Goal: Task Accomplishment & Management: Manage account settings

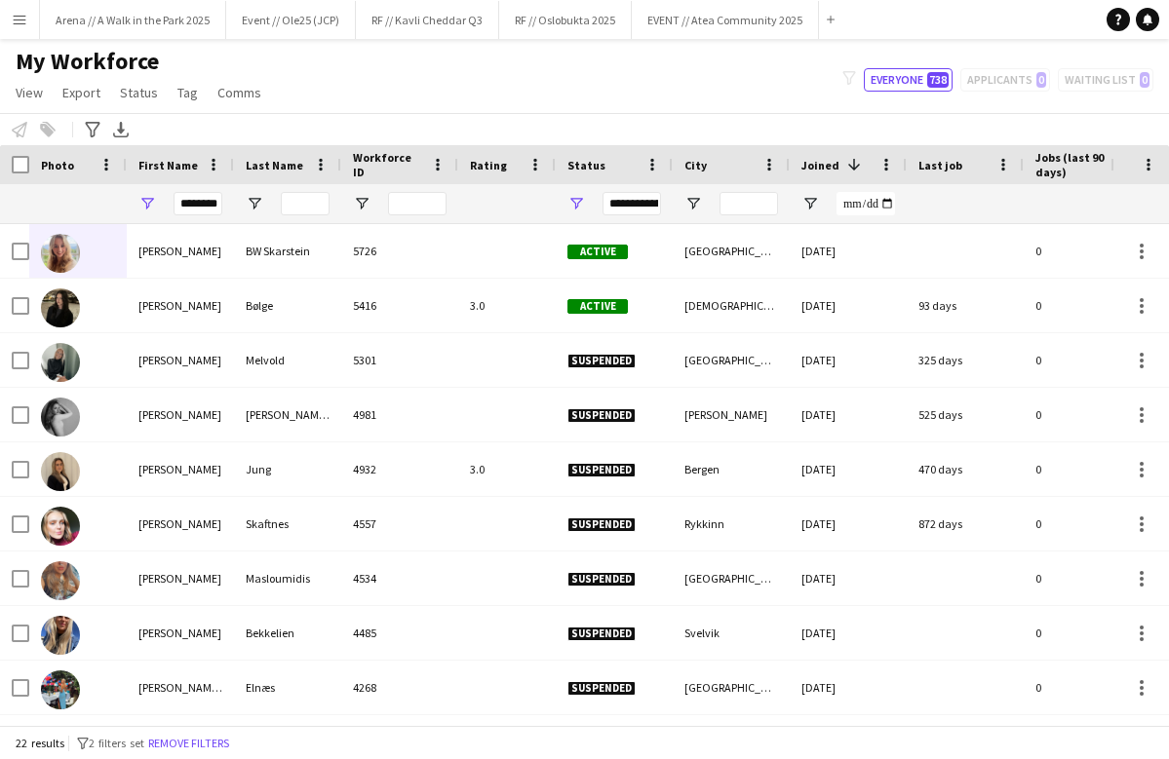
click at [198, 209] on input "********" at bounding box center [198, 203] width 49 height 23
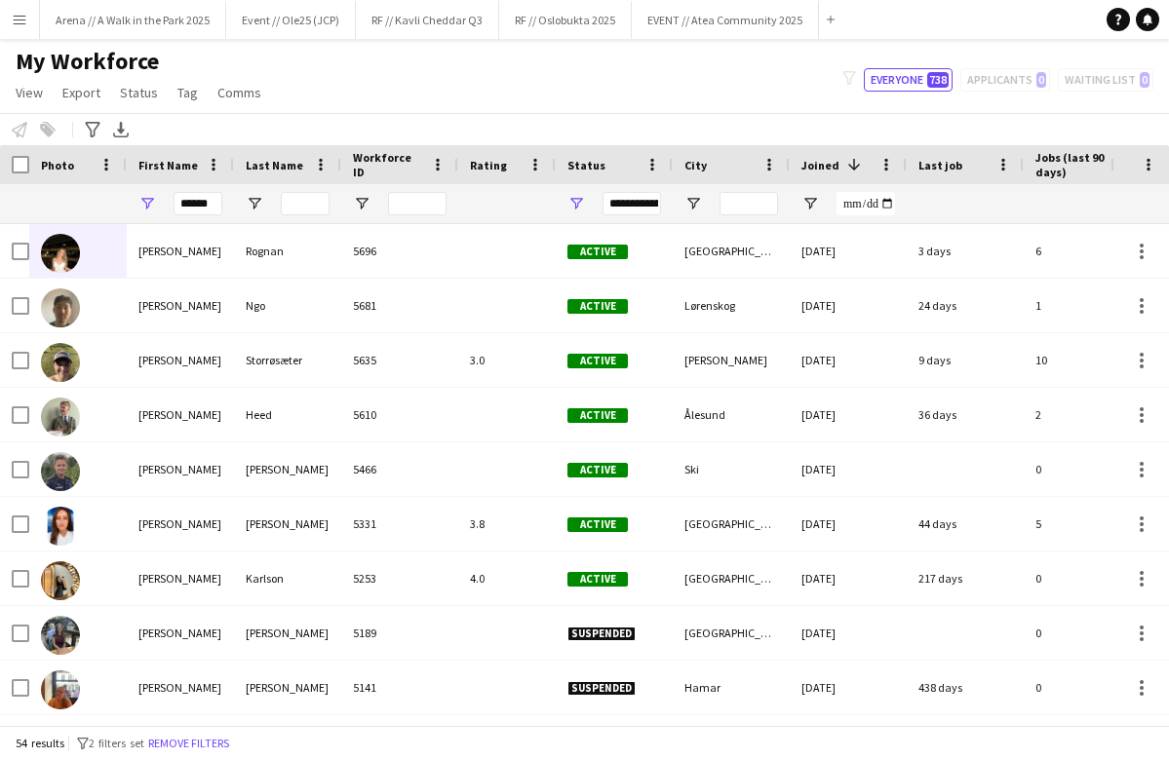
type input "******"
click at [308, 206] on input "Last Name Filter Input" at bounding box center [305, 203] width 49 height 23
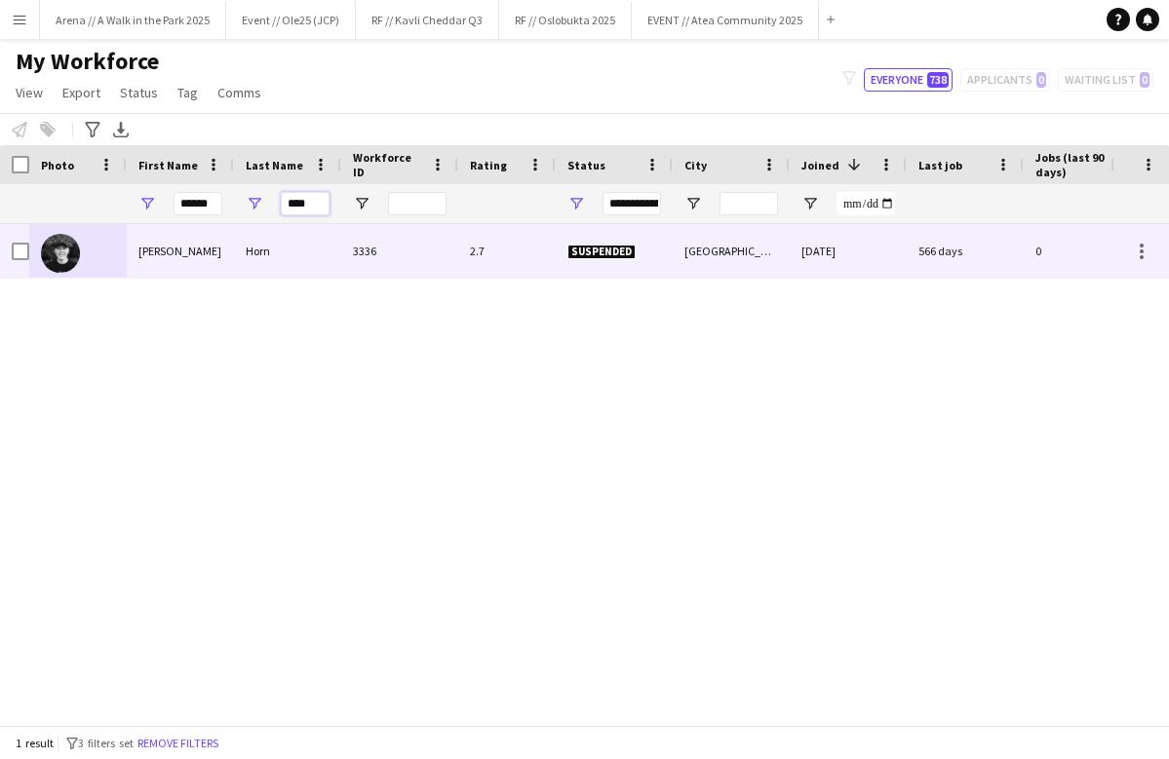
type input "****"
click at [100, 257] on div at bounding box center [77, 251] width 97 height 54
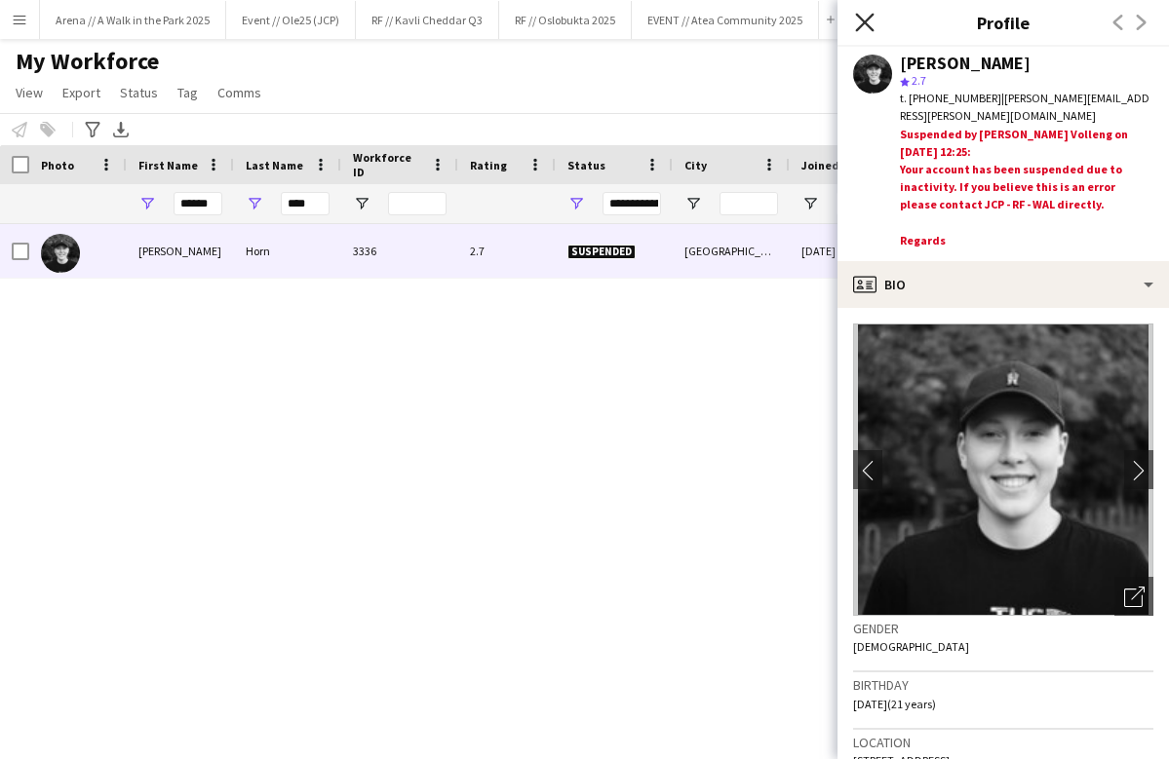
click at [861, 19] on icon at bounding box center [864, 22] width 19 height 19
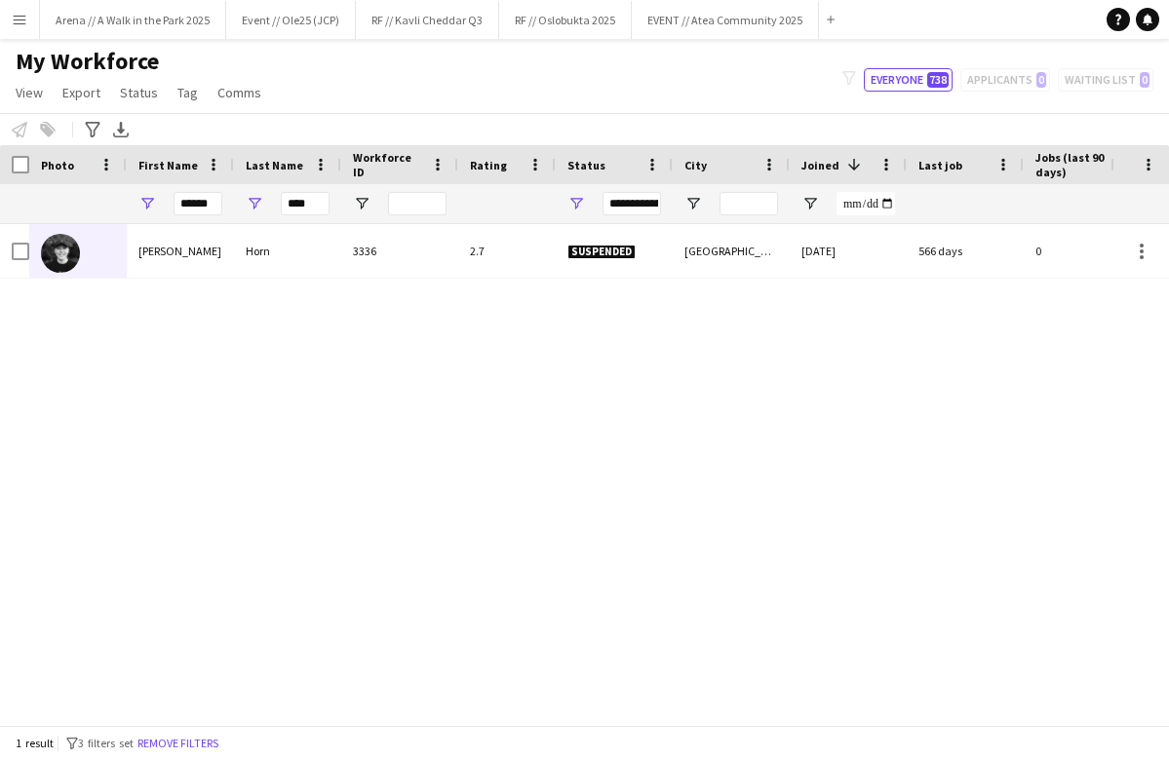
click at [445, 319] on div "[PERSON_NAME] 3336 2.7 Suspended [GEOGRAPHIC_DATA] [DATE] 566 days 0 [PERSON_NA…" at bounding box center [555, 474] width 1110 height 501
click at [22, 24] on app-icon "Menu" at bounding box center [20, 20] width 16 height 16
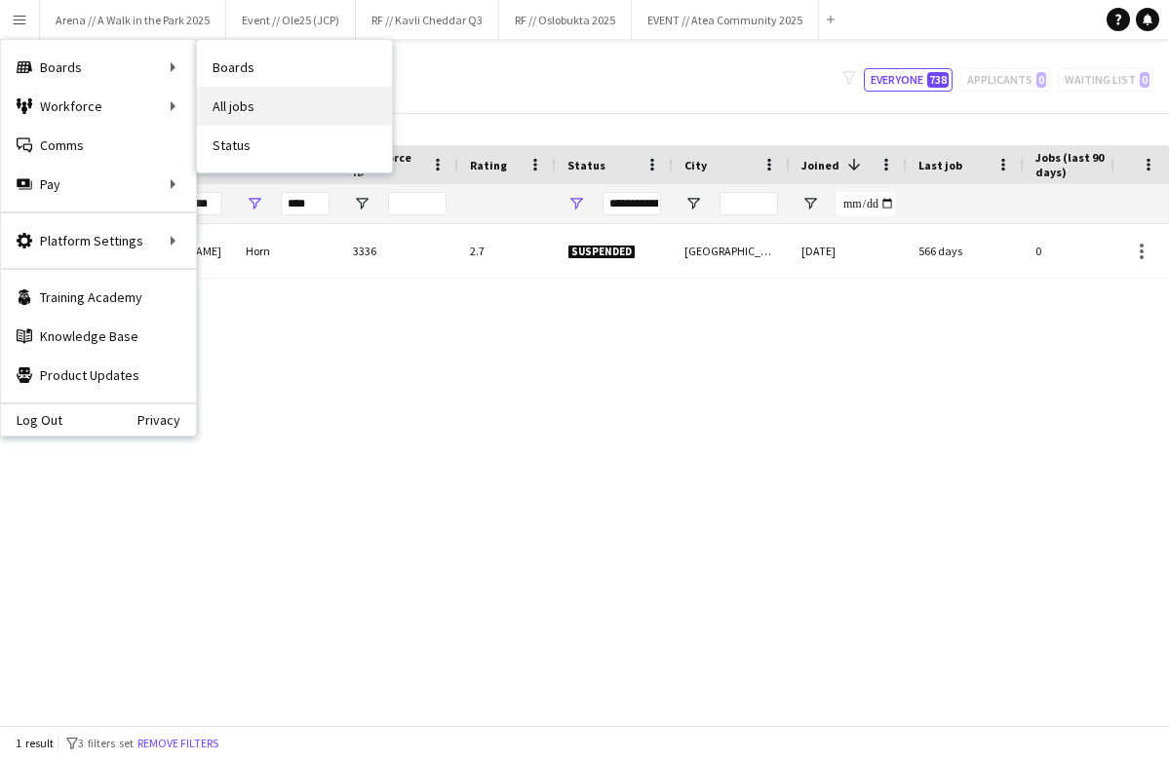
click at [254, 97] on link "All jobs" at bounding box center [294, 106] width 195 height 39
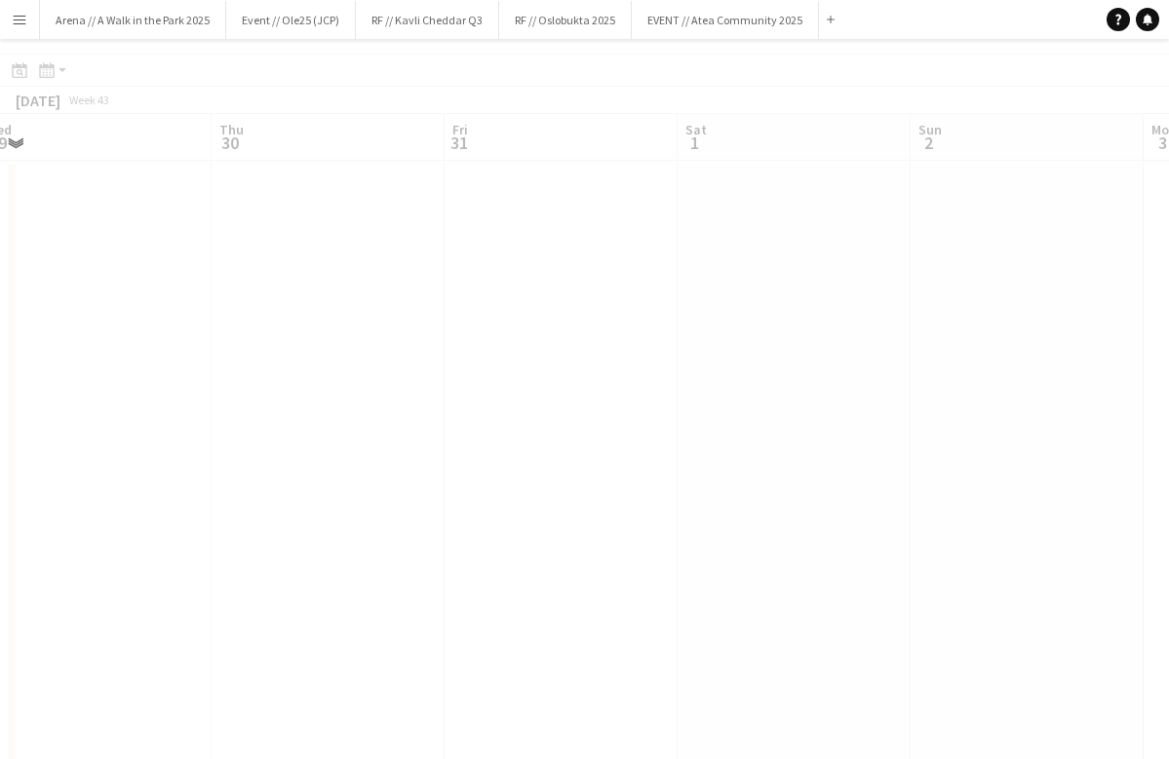
scroll to position [0, 729]
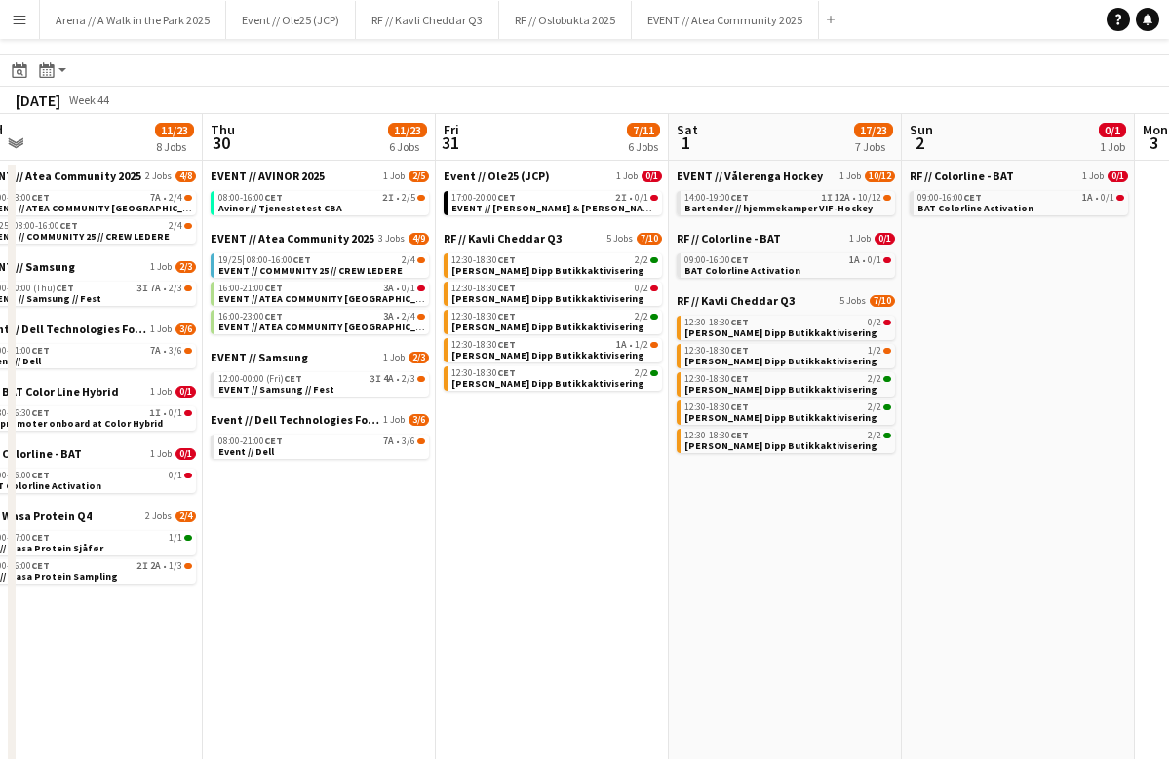
click at [22, 15] on app-icon "Menu" at bounding box center [20, 20] width 16 height 16
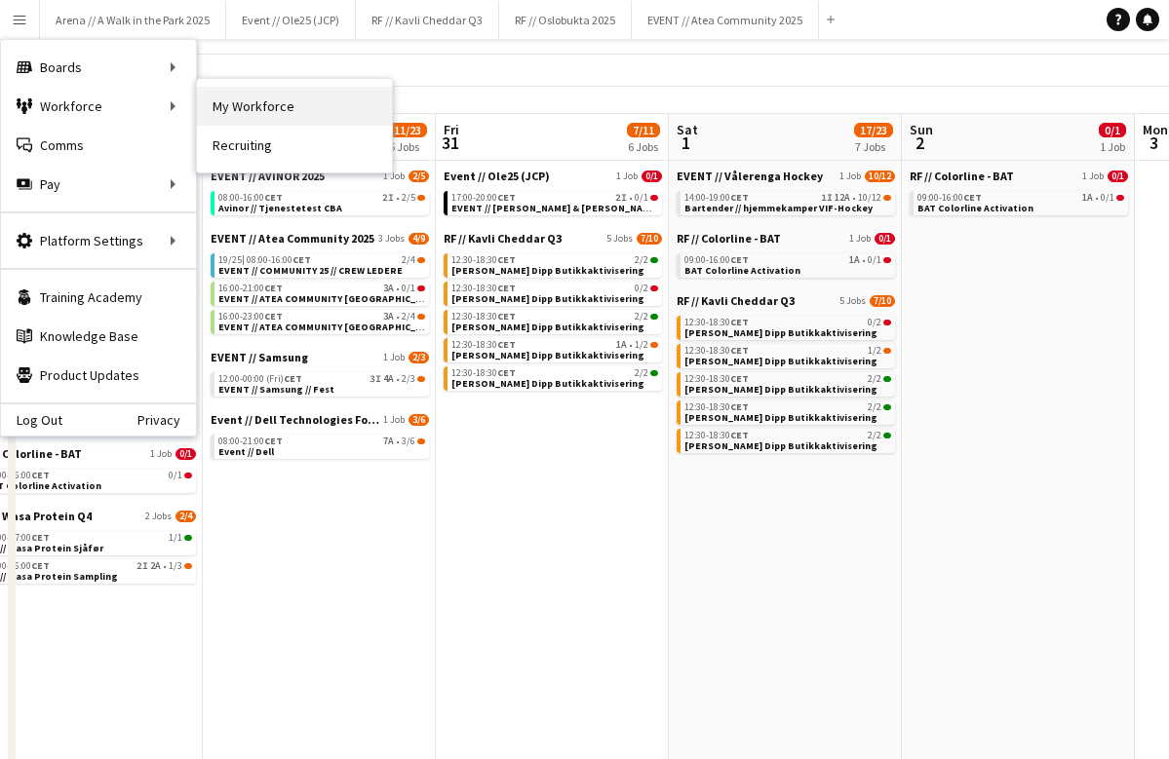
click at [218, 111] on link "My Workforce" at bounding box center [294, 106] width 195 height 39
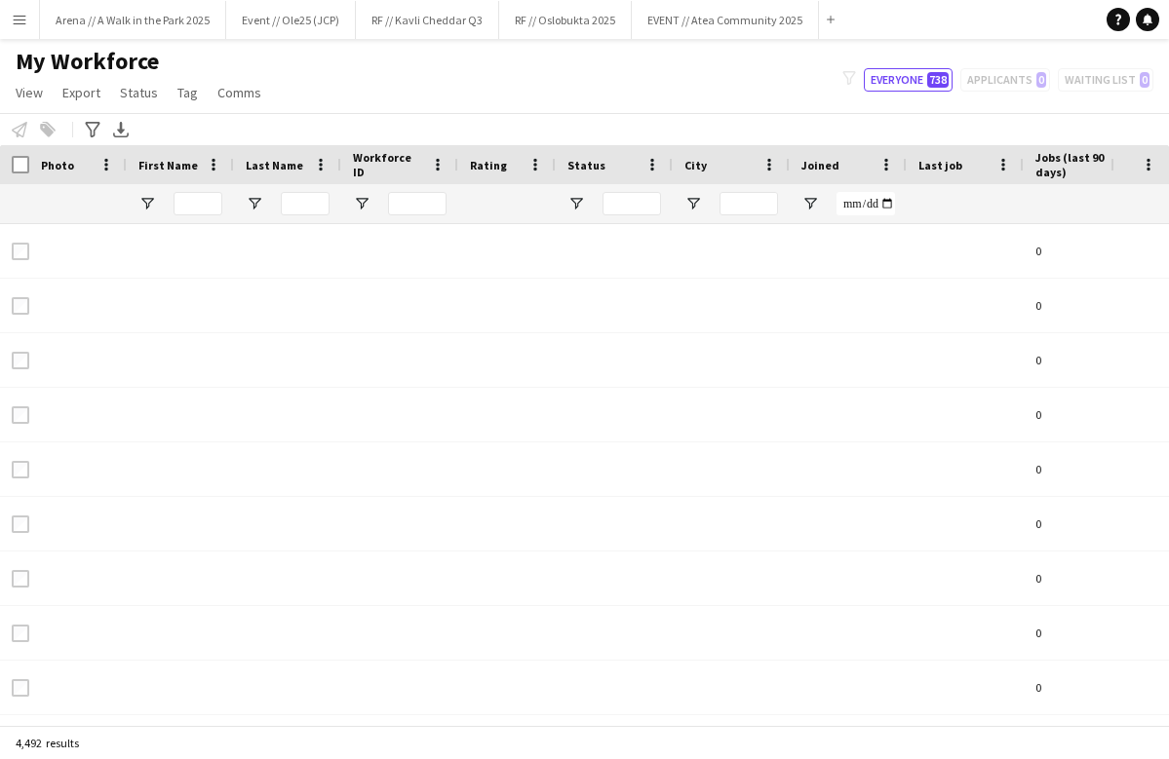
type input "******"
type input "****"
type input "**********"
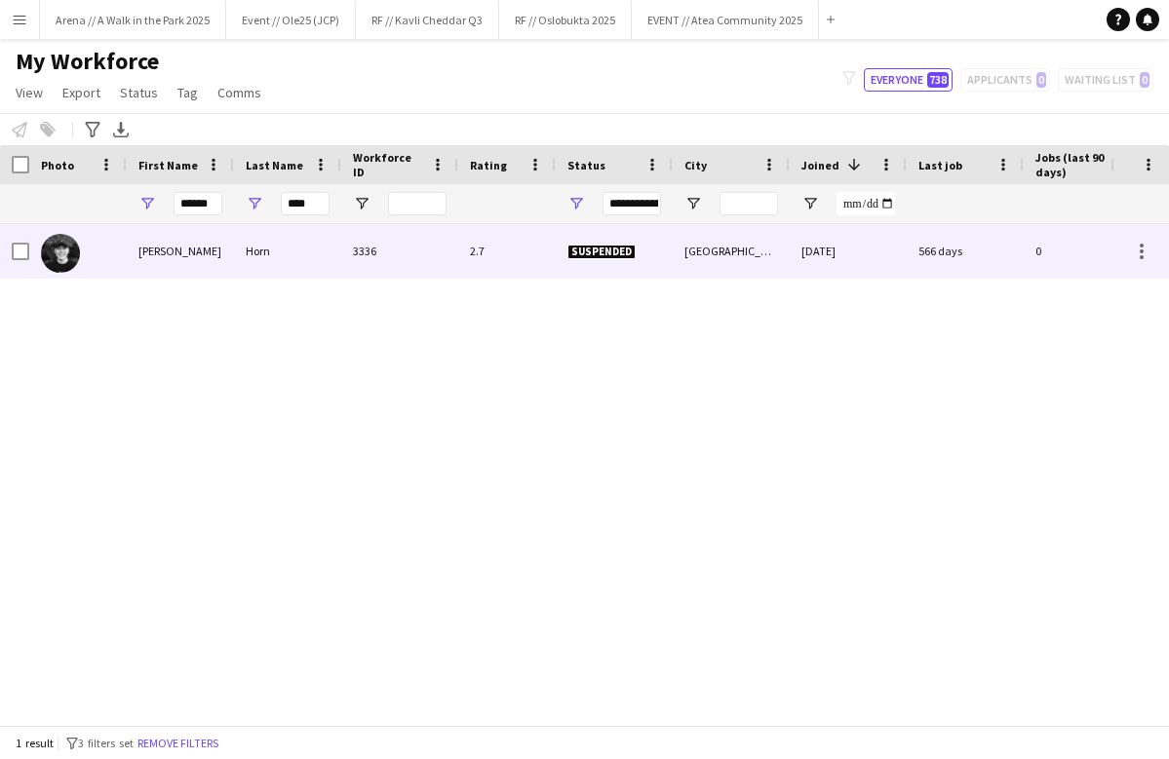
click at [529, 260] on div "2.7" at bounding box center [506, 251] width 97 height 54
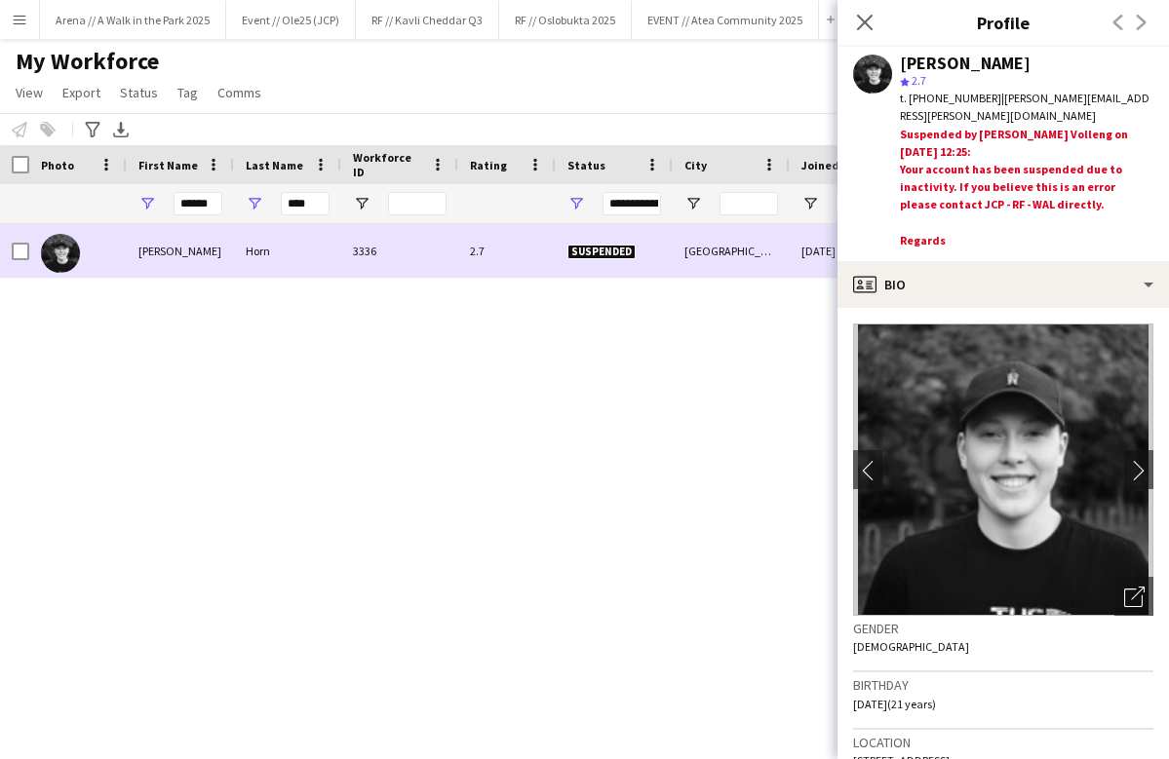
click at [579, 230] on div "Suspended" at bounding box center [614, 251] width 117 height 54
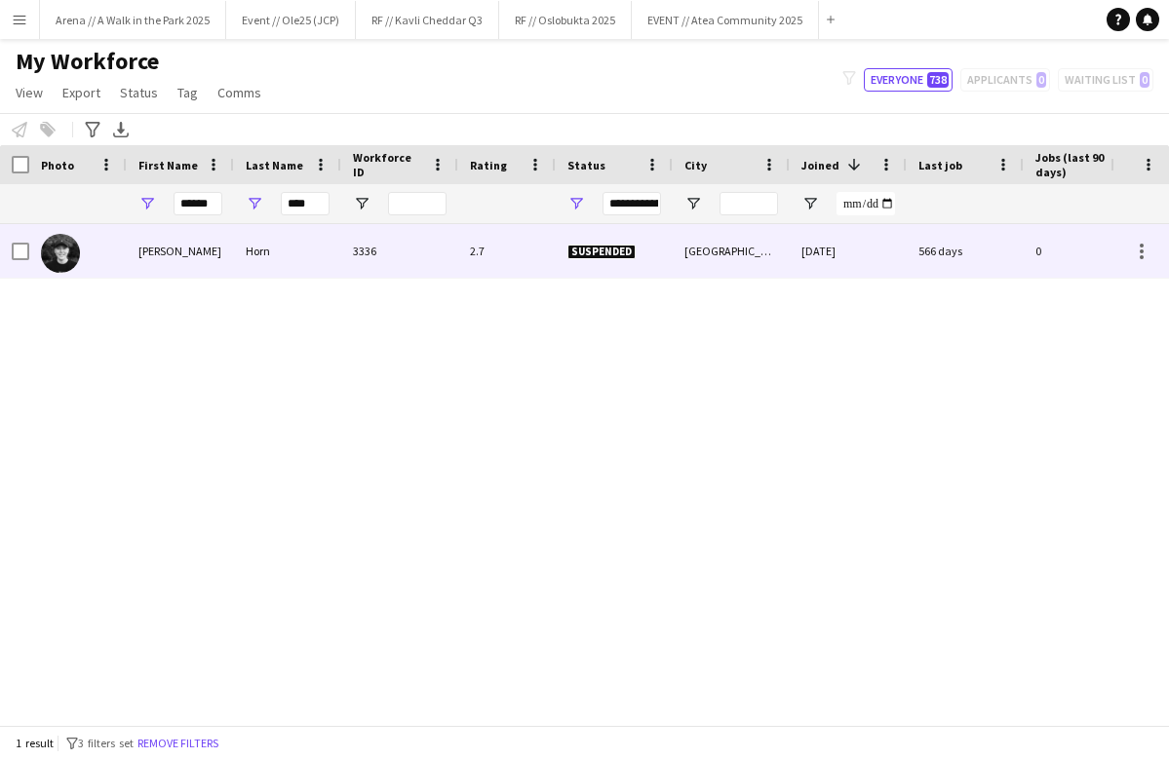
click at [3, 247] on div at bounding box center [14, 251] width 29 height 54
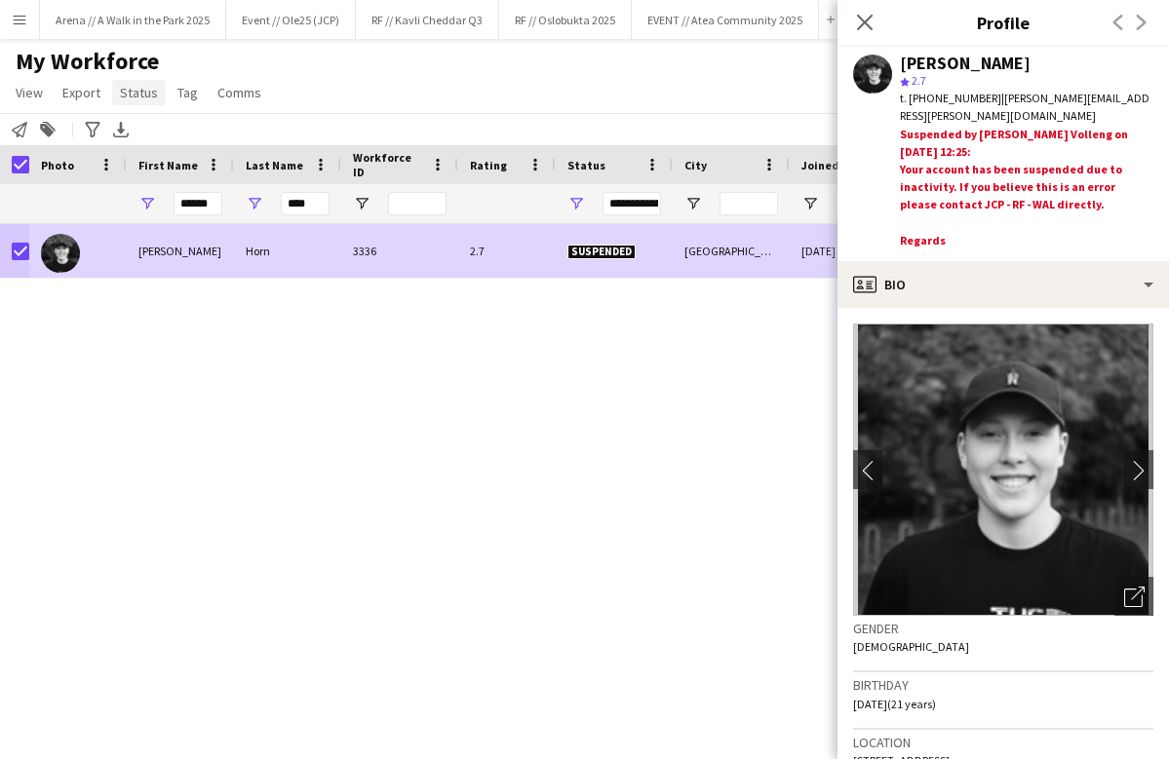
click at [149, 98] on span "Status" at bounding box center [139, 93] width 38 height 18
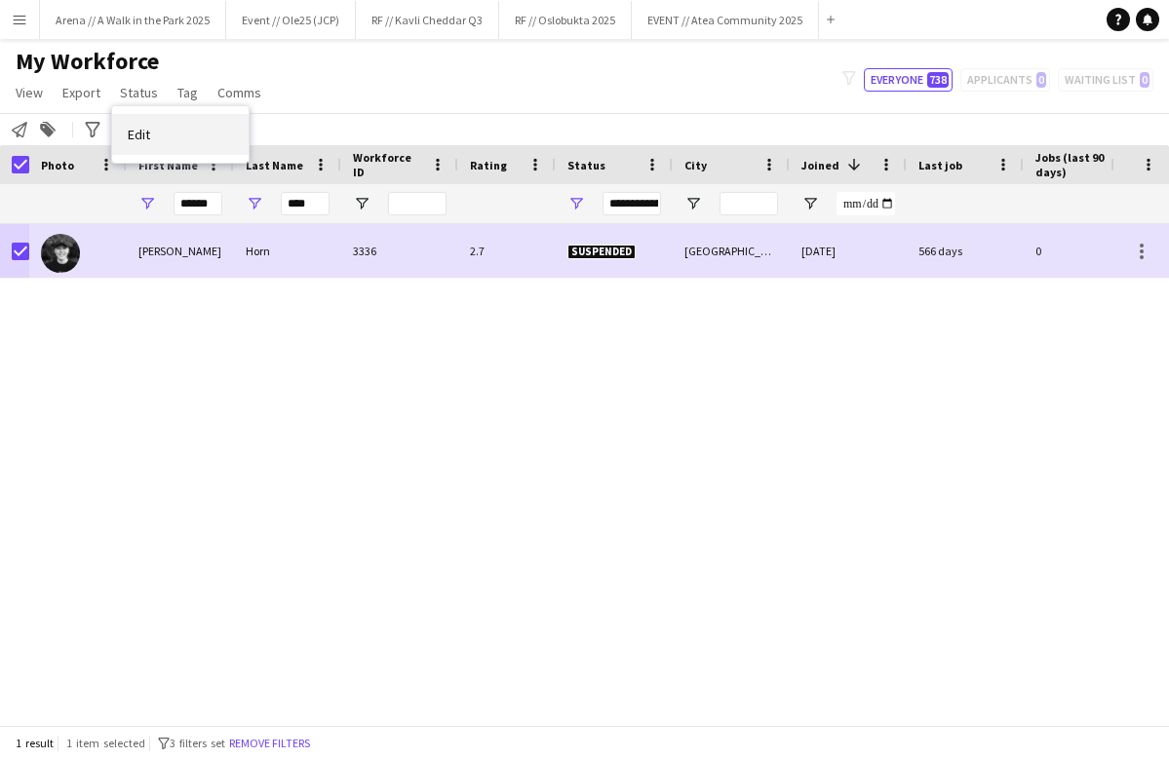
click at [190, 139] on link "Edit" at bounding box center [180, 134] width 136 height 41
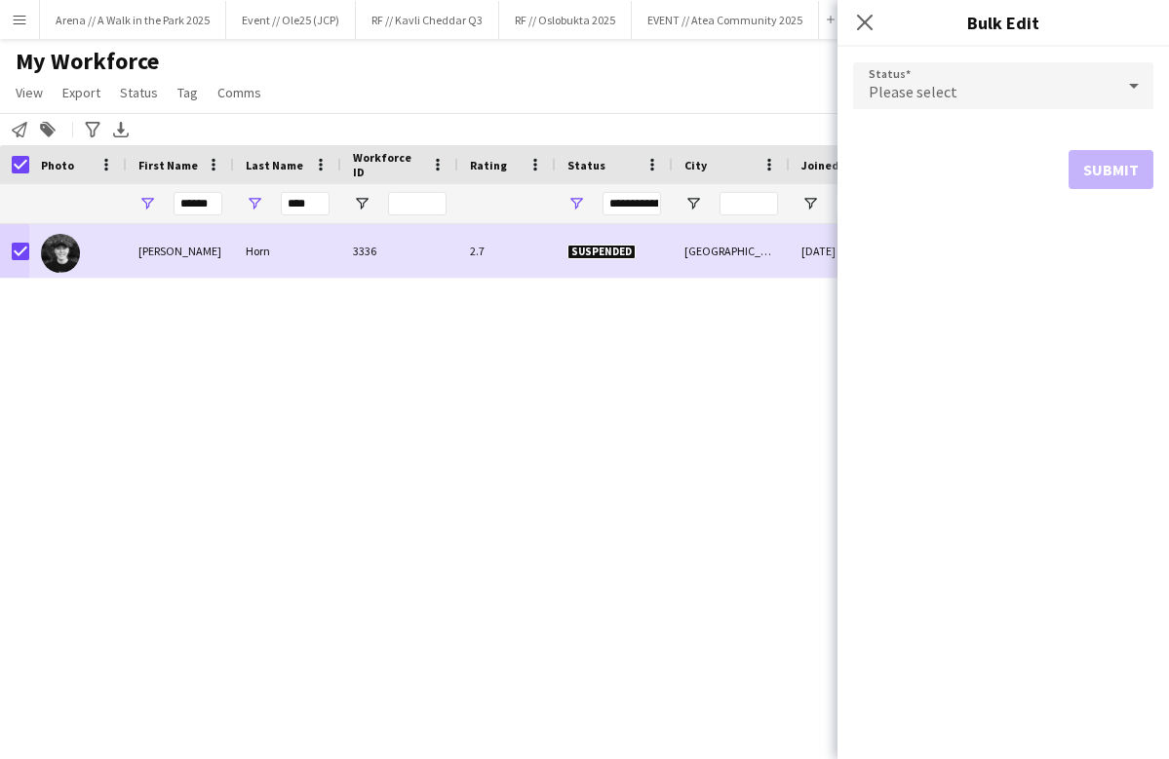
click at [932, 104] on div "Please select" at bounding box center [983, 85] width 261 height 47
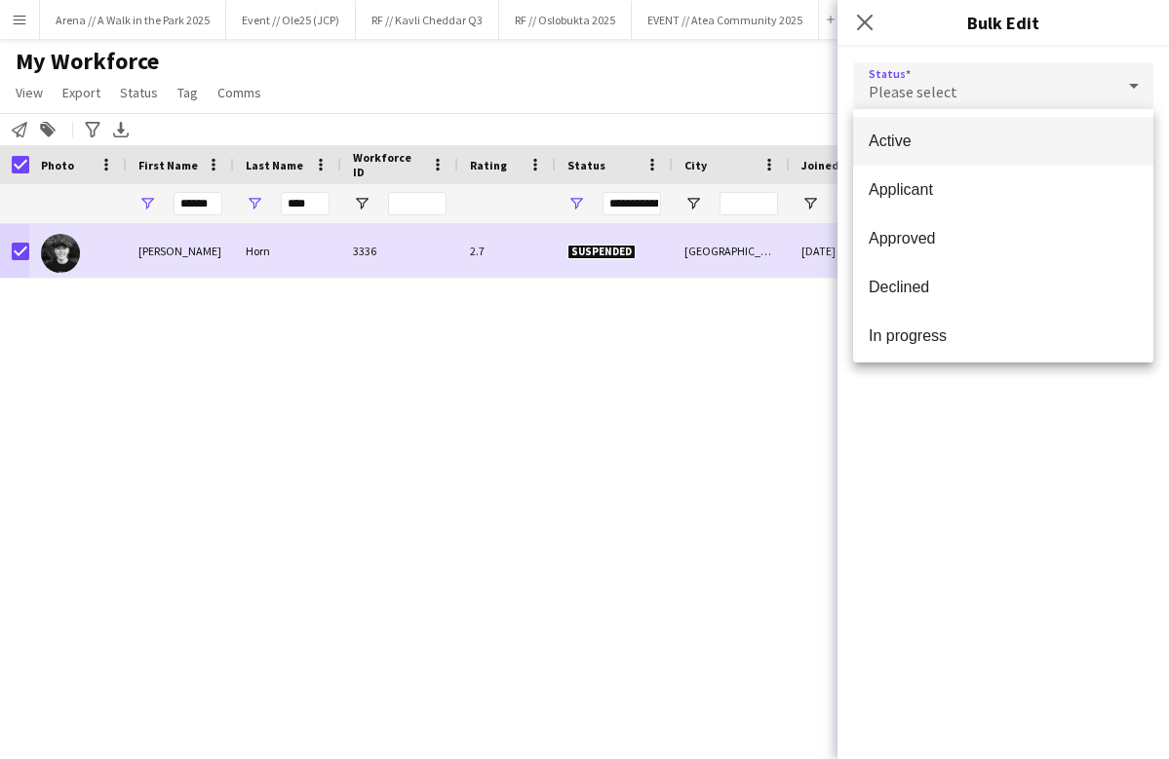
click at [927, 134] on span "Active" at bounding box center [1003, 141] width 269 height 19
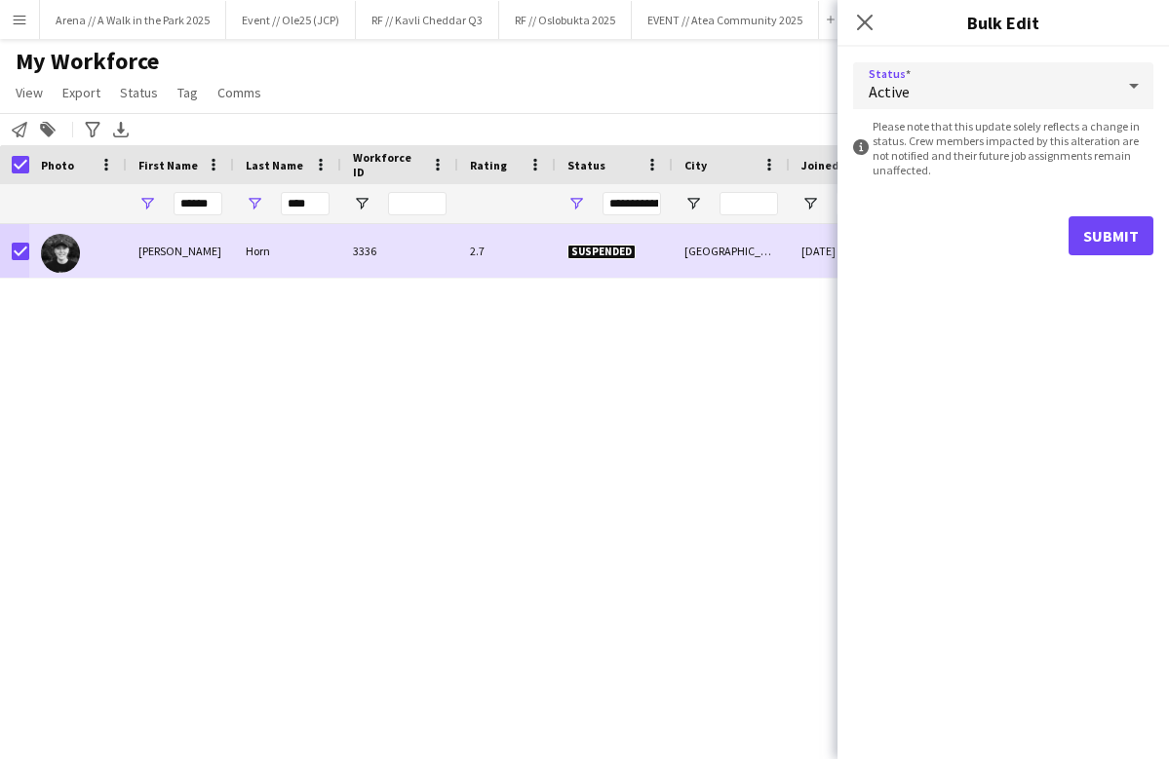
click at [1090, 240] on button "Submit" at bounding box center [1110, 235] width 85 height 39
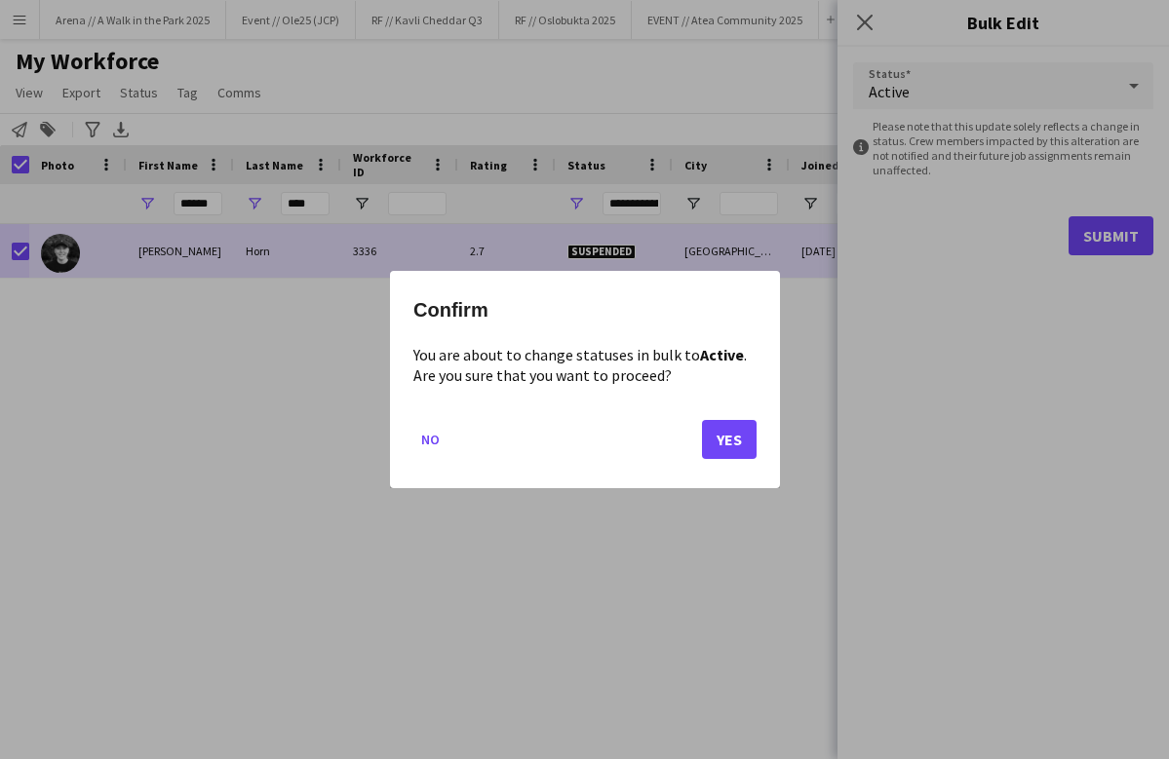
click at [718, 446] on button "Yes" at bounding box center [729, 439] width 55 height 39
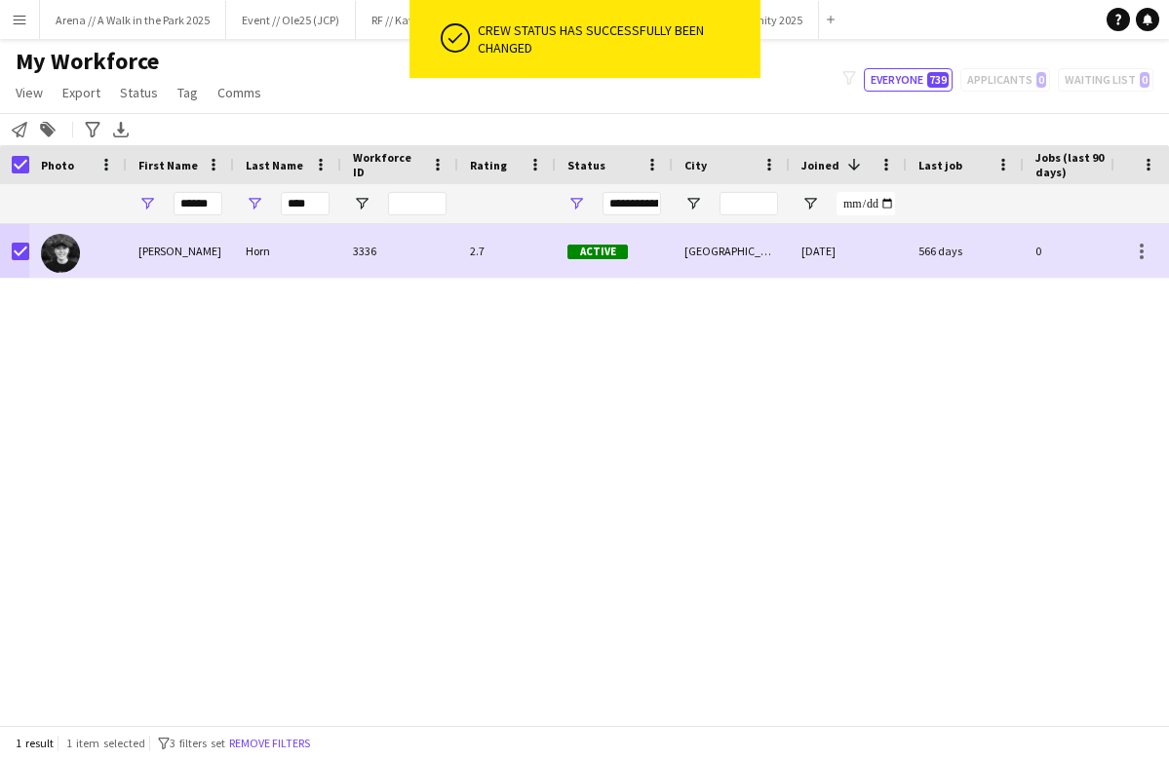
click at [866, 304] on div "[PERSON_NAME] 3336 2.7 Active [GEOGRAPHIC_DATA] [DATE] 566 days 0 [PERSON_NAME]…" at bounding box center [555, 474] width 1110 height 501
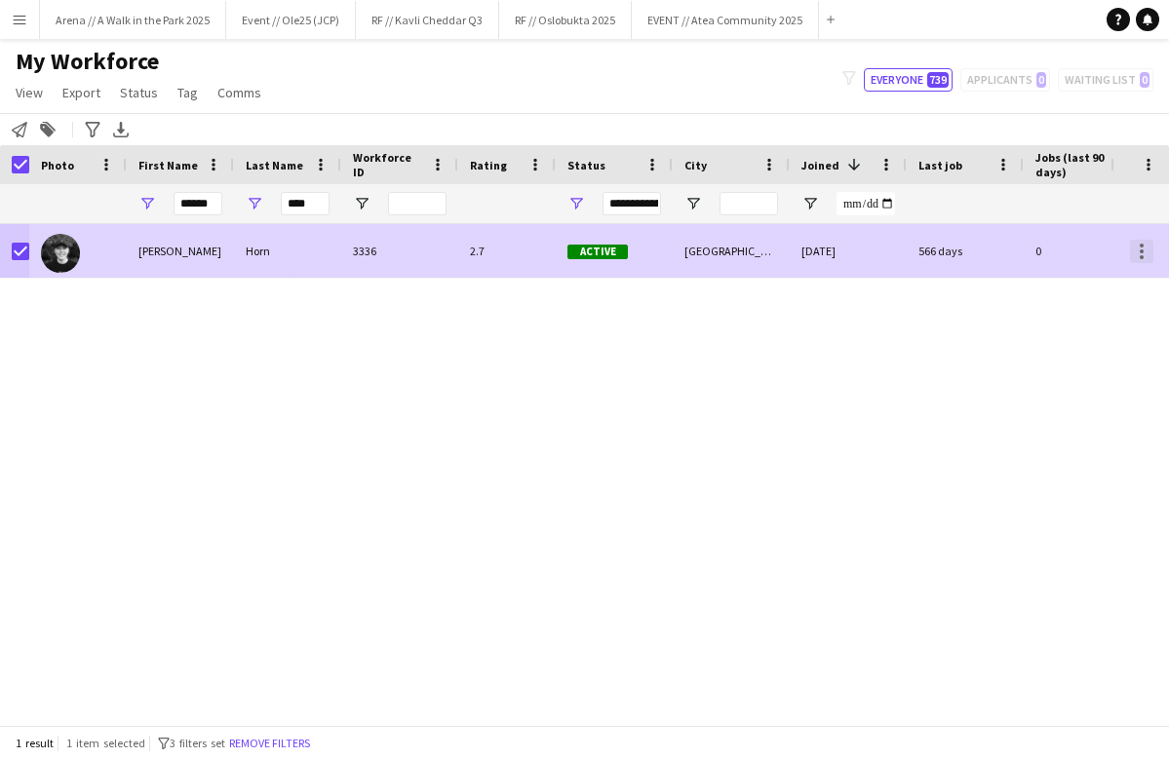
click at [1142, 245] on div at bounding box center [1142, 246] width 4 height 4
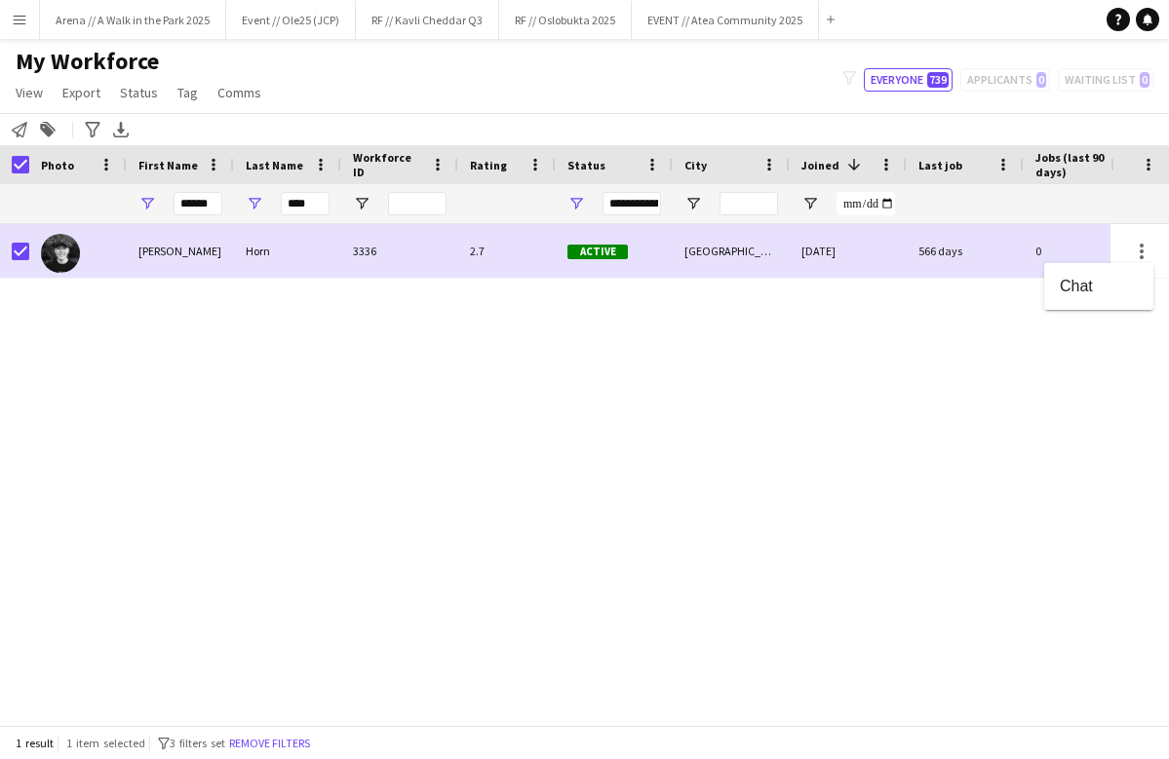
click at [789, 328] on div at bounding box center [584, 379] width 1169 height 759
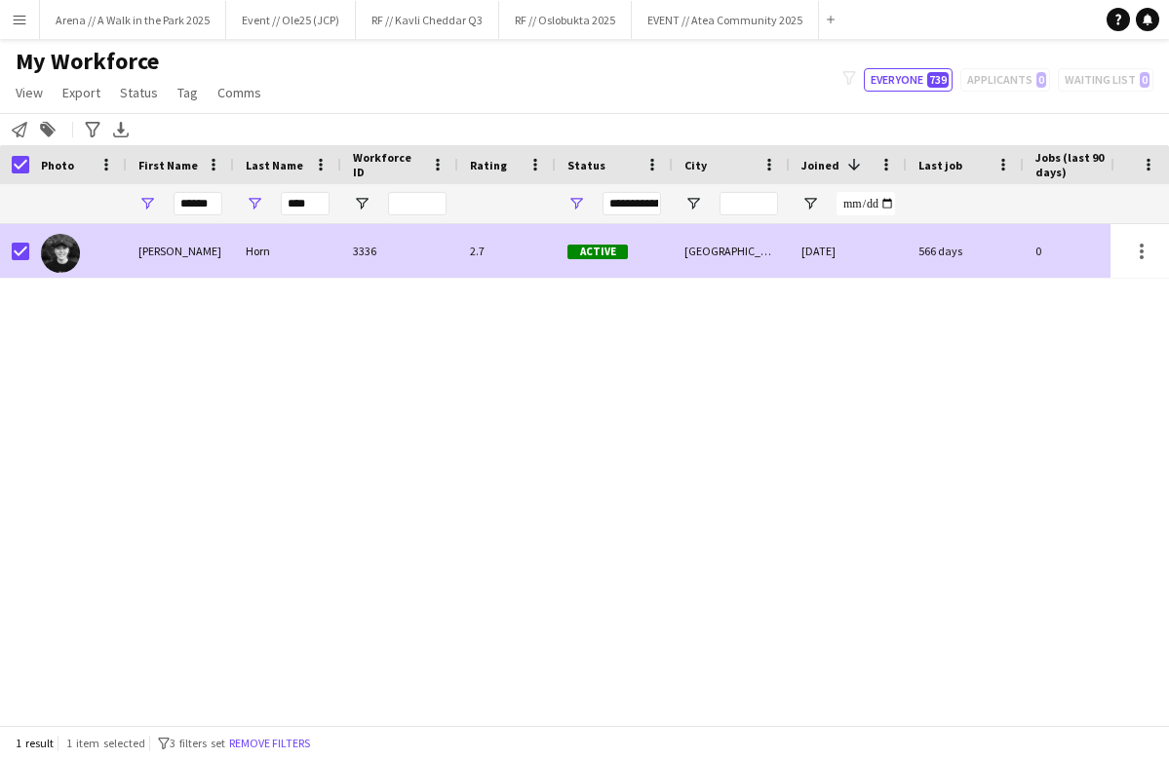
click at [711, 264] on div "[GEOGRAPHIC_DATA]" at bounding box center [731, 251] width 117 height 54
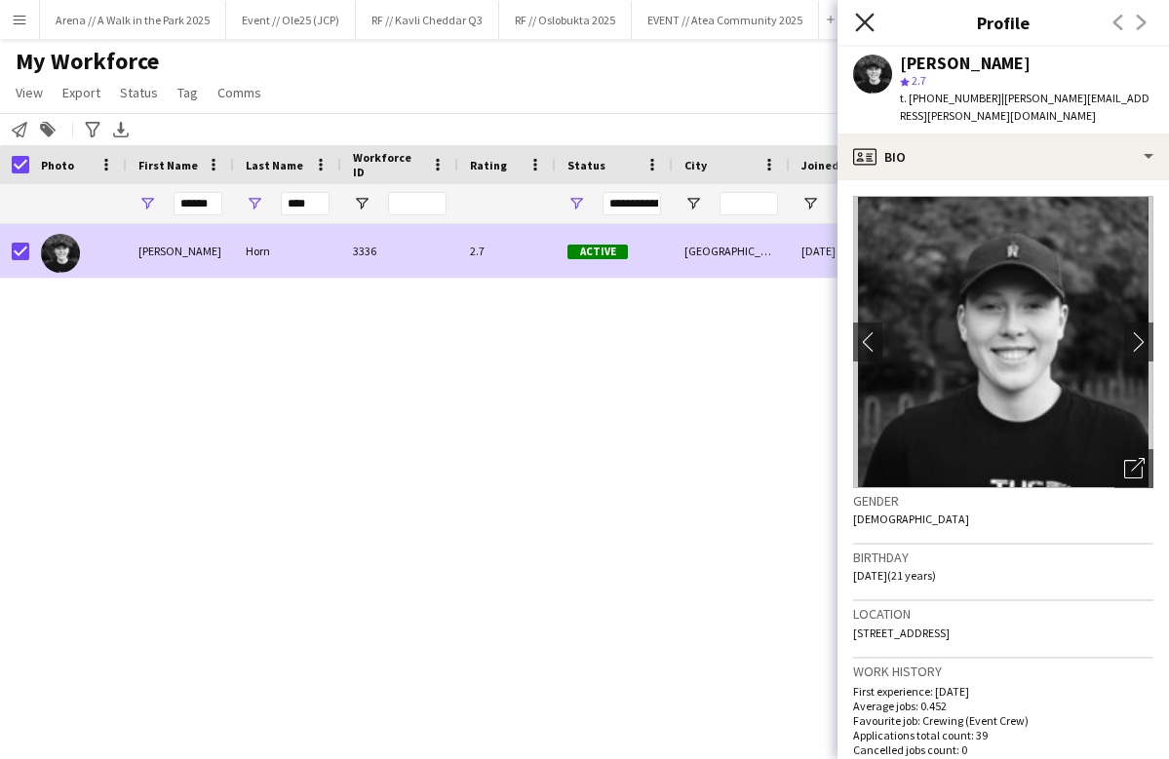
click at [868, 18] on icon "Close pop-in" at bounding box center [864, 22] width 19 height 19
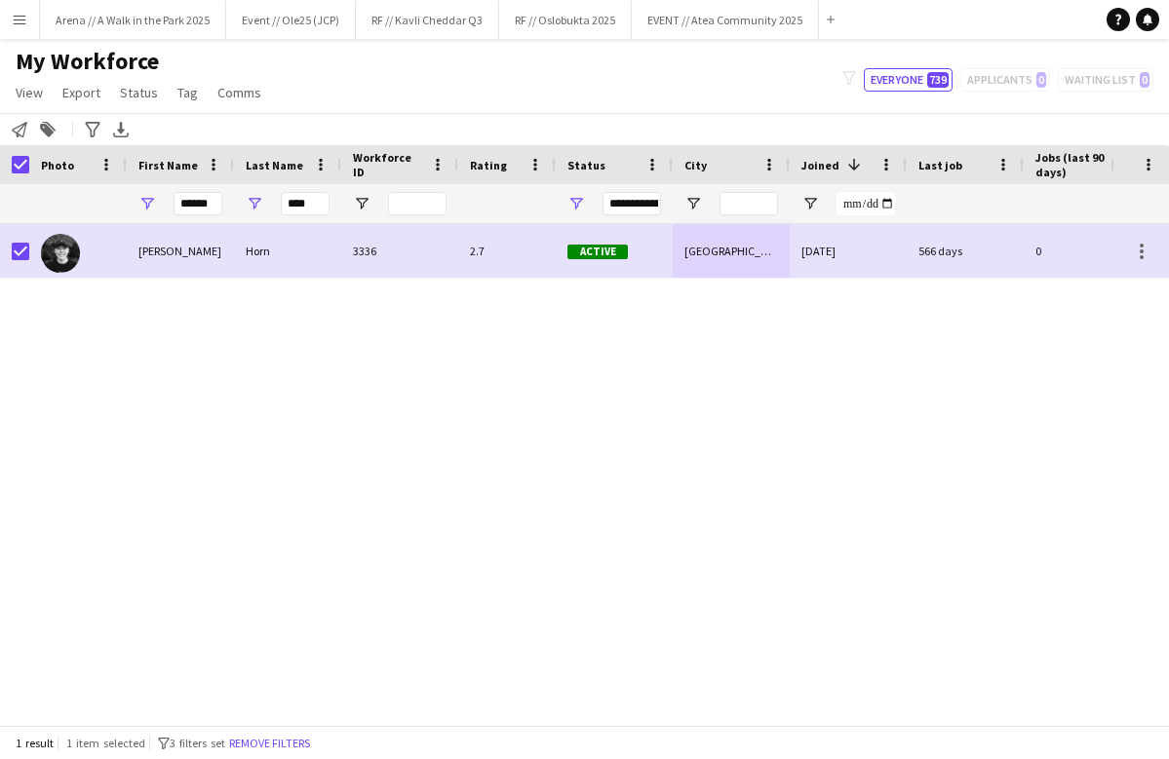
click at [429, 408] on div "[PERSON_NAME] 3336 2.7 Active [GEOGRAPHIC_DATA] [DATE] 566 days 0 [PERSON_NAME]…" at bounding box center [555, 474] width 1110 height 501
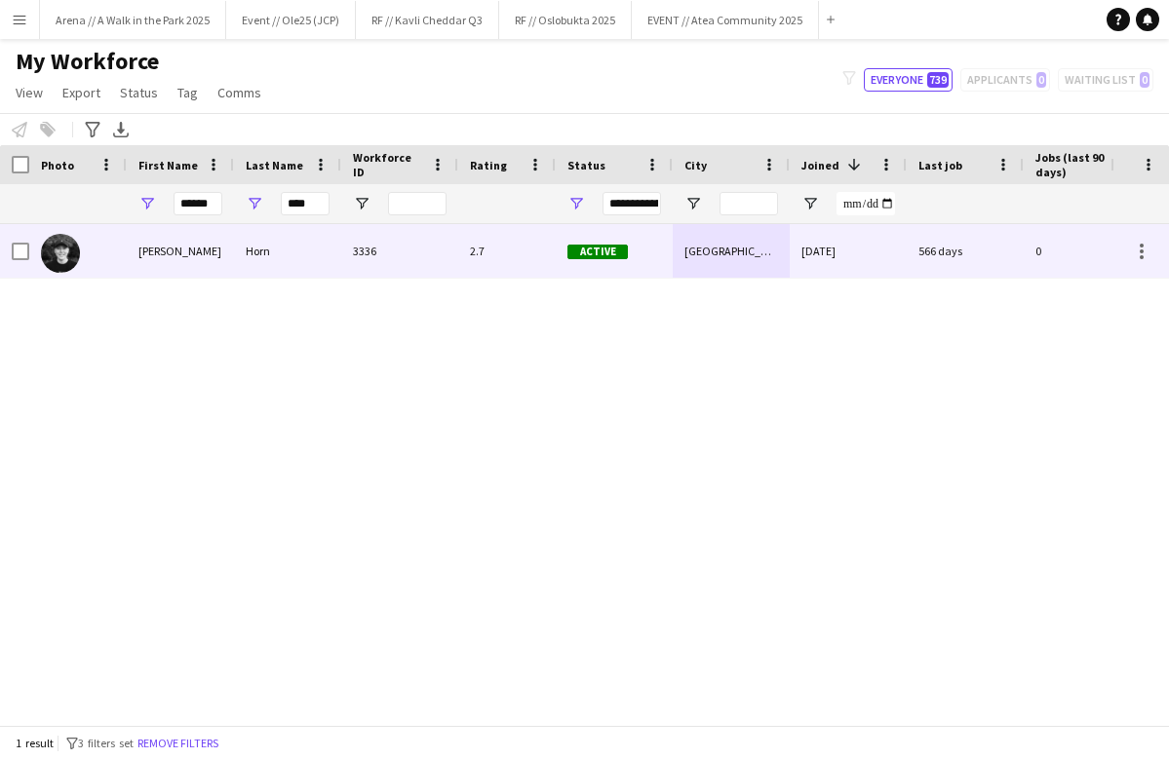
click at [72, 250] on img at bounding box center [60, 253] width 39 height 39
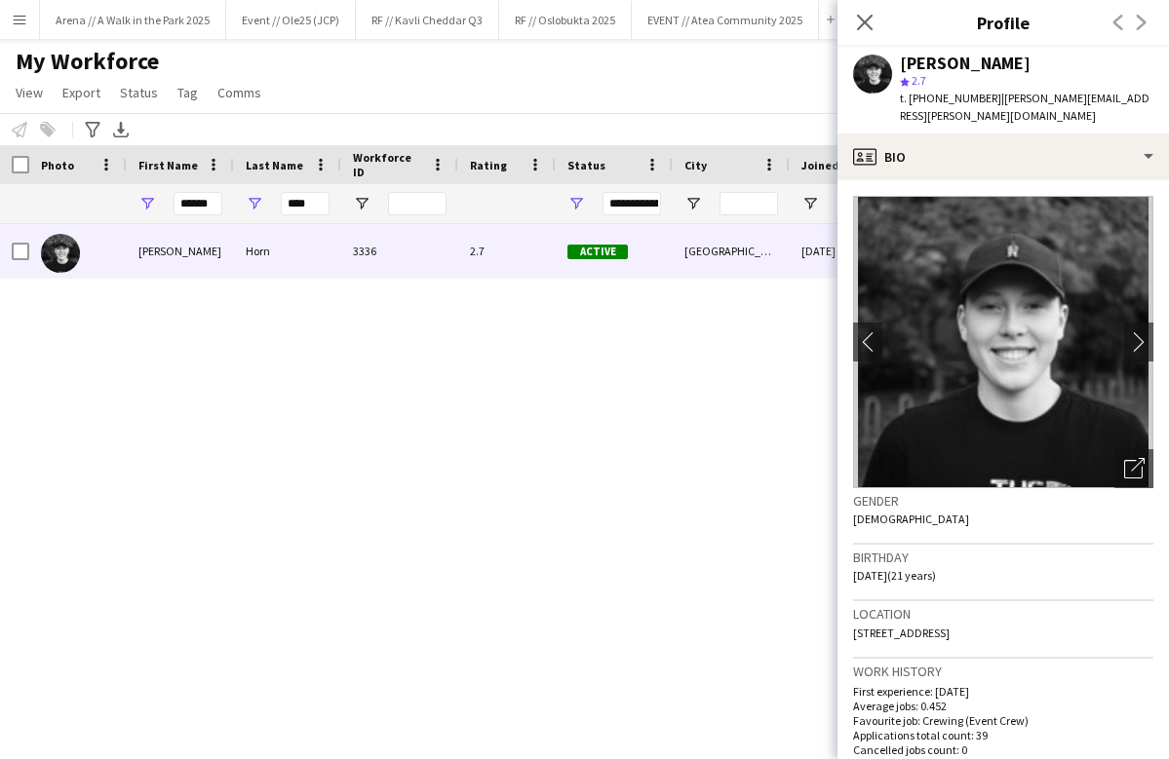
click at [954, 321] on img at bounding box center [1003, 342] width 300 height 292
click at [1135, 331] on app-icon "chevron-right" at bounding box center [1139, 341] width 30 height 20
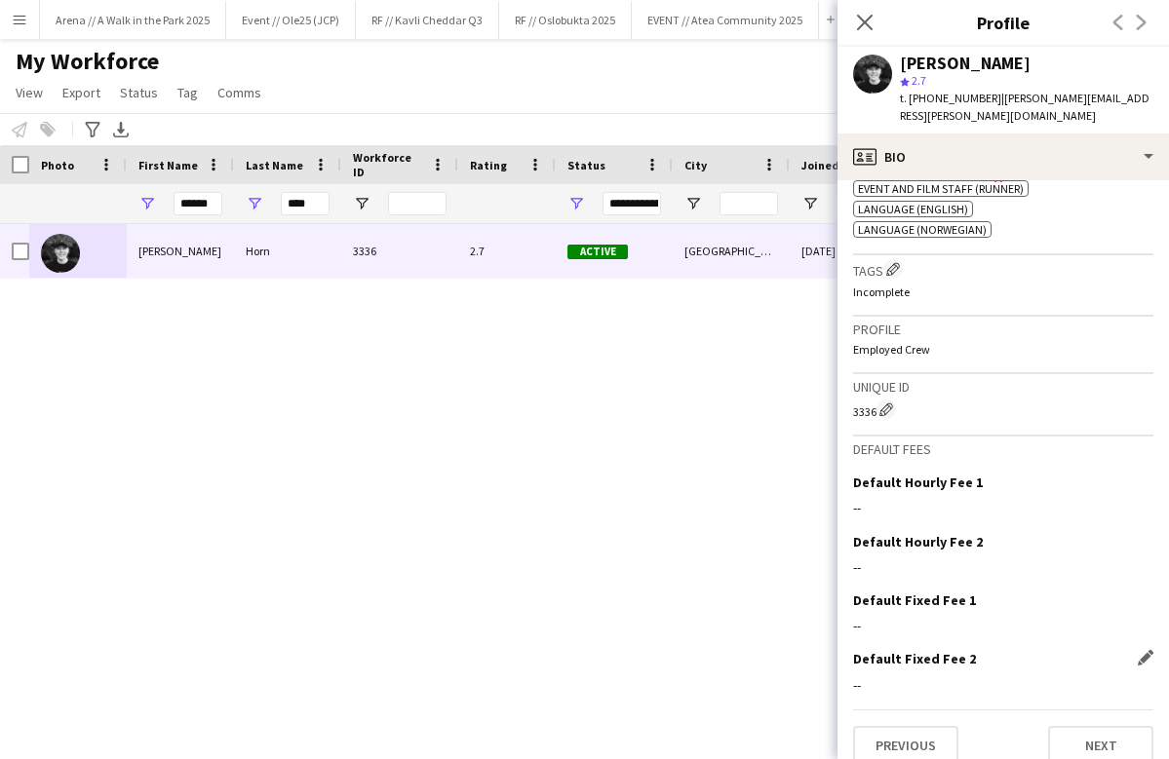
scroll to position [846, 0]
click at [1092, 727] on button "Next" at bounding box center [1100, 746] width 105 height 39
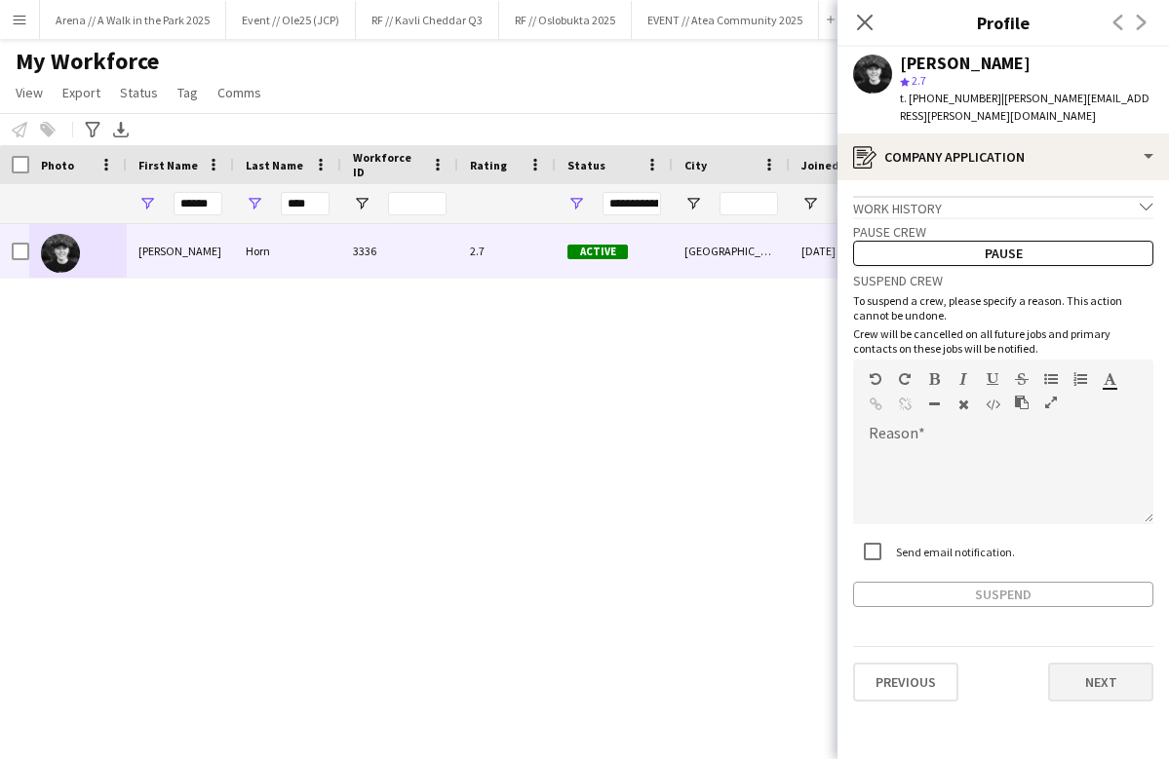
click at [1116, 663] on button "Next" at bounding box center [1100, 682] width 105 height 39
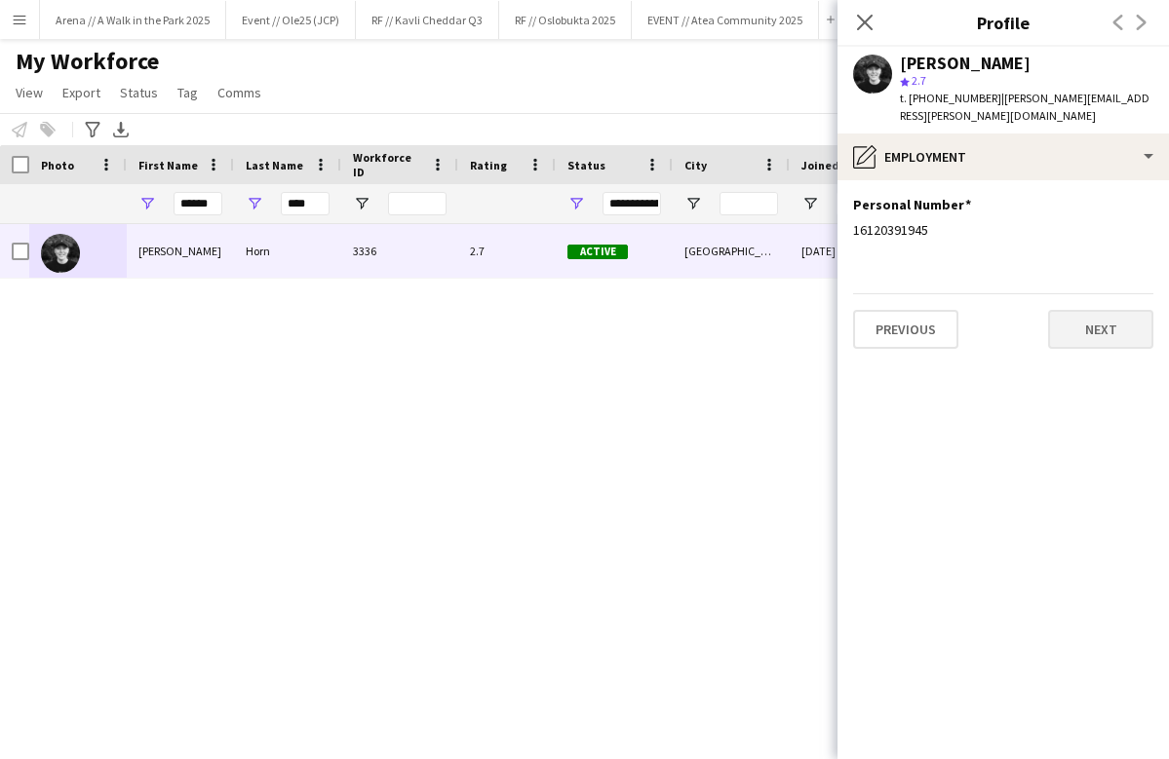
click at [1103, 310] on button "Next" at bounding box center [1100, 329] width 105 height 39
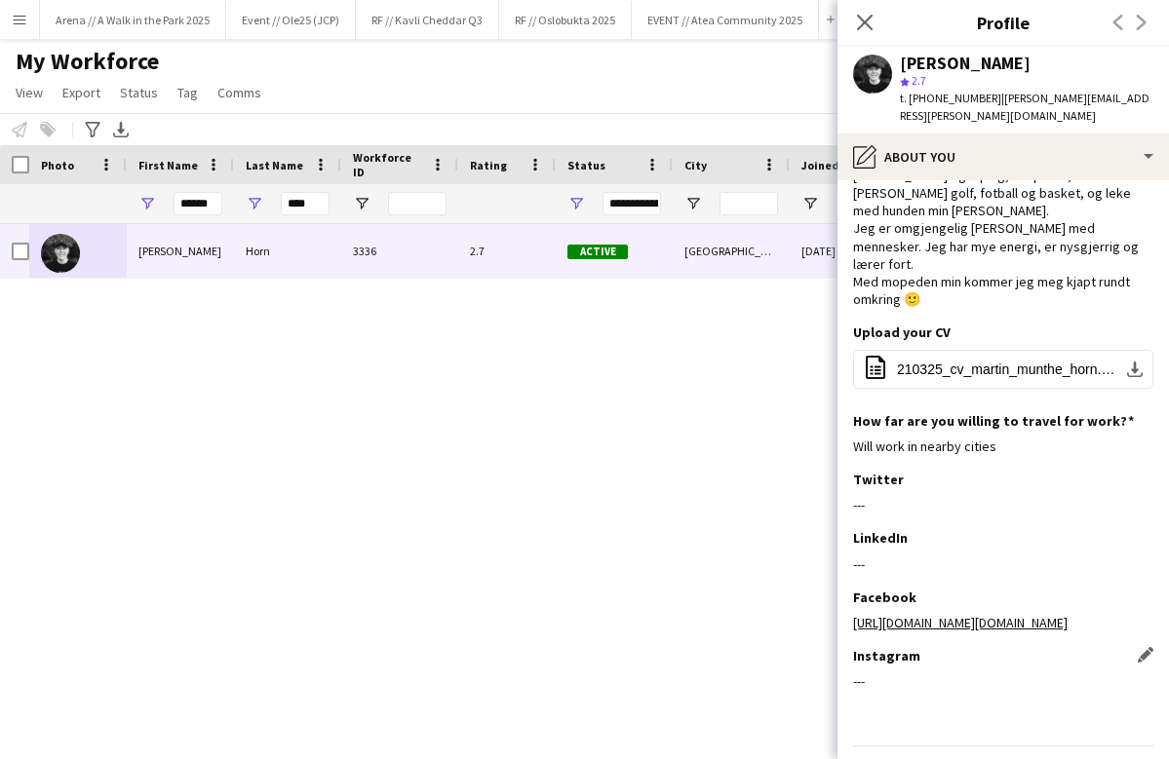
scroll to position [142, 0]
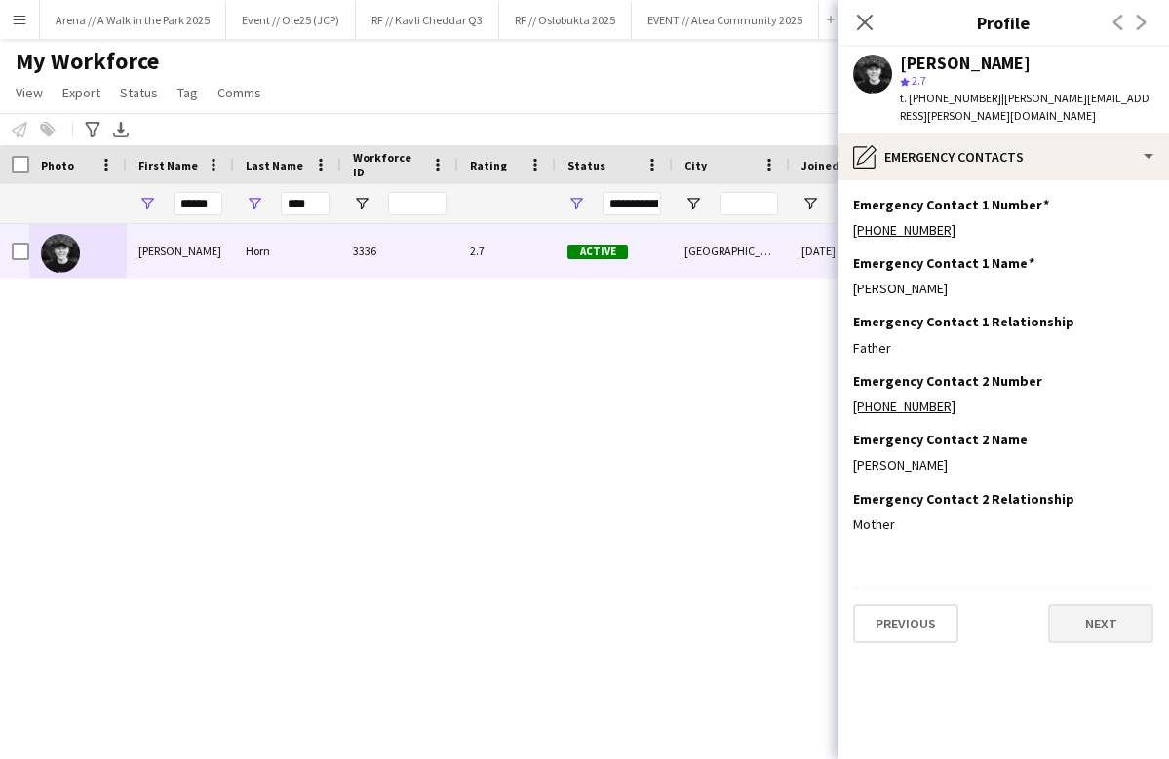
click at [1099, 604] on button "Next" at bounding box center [1100, 623] width 105 height 39
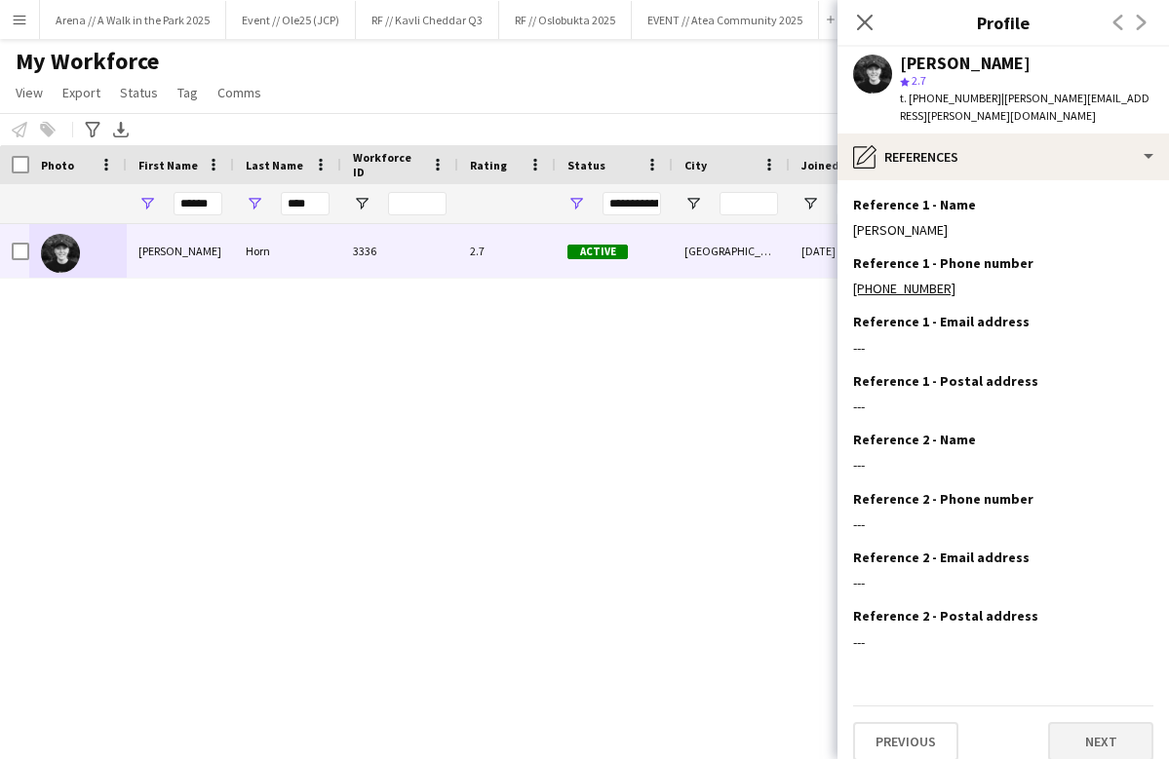
click at [1080, 722] on button "Next" at bounding box center [1100, 741] width 105 height 39
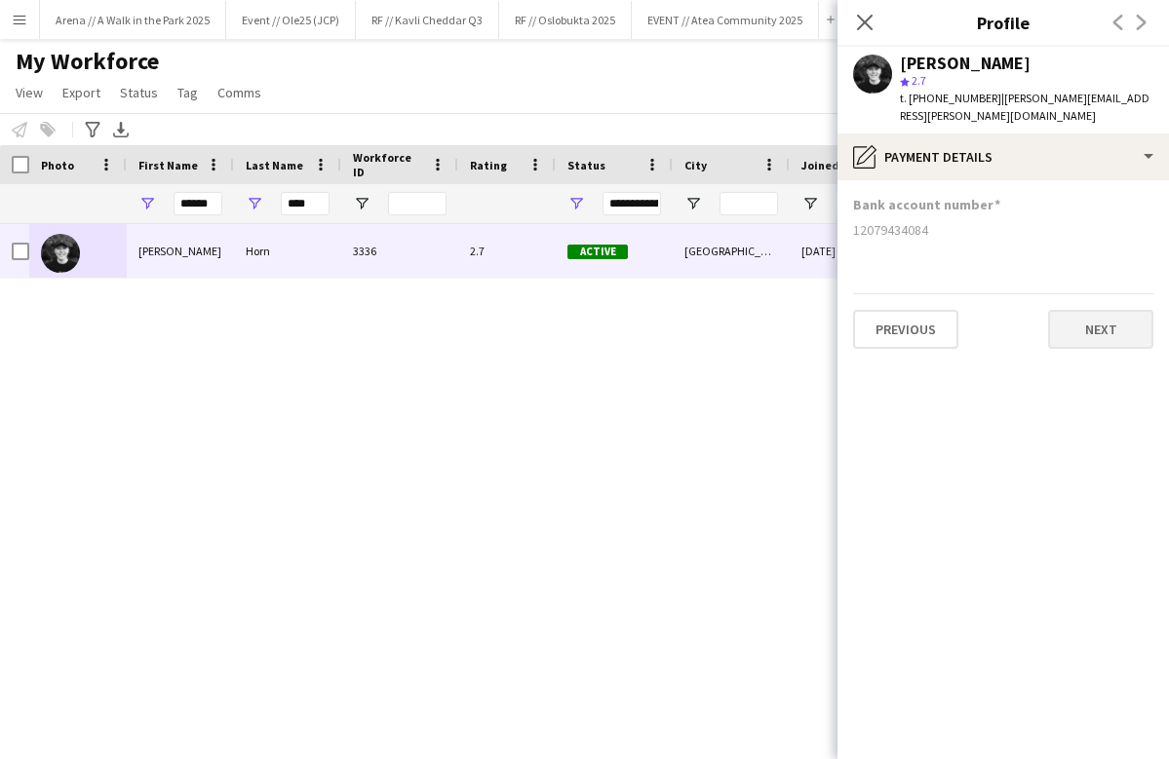
click at [1081, 310] on button "Next" at bounding box center [1100, 329] width 105 height 39
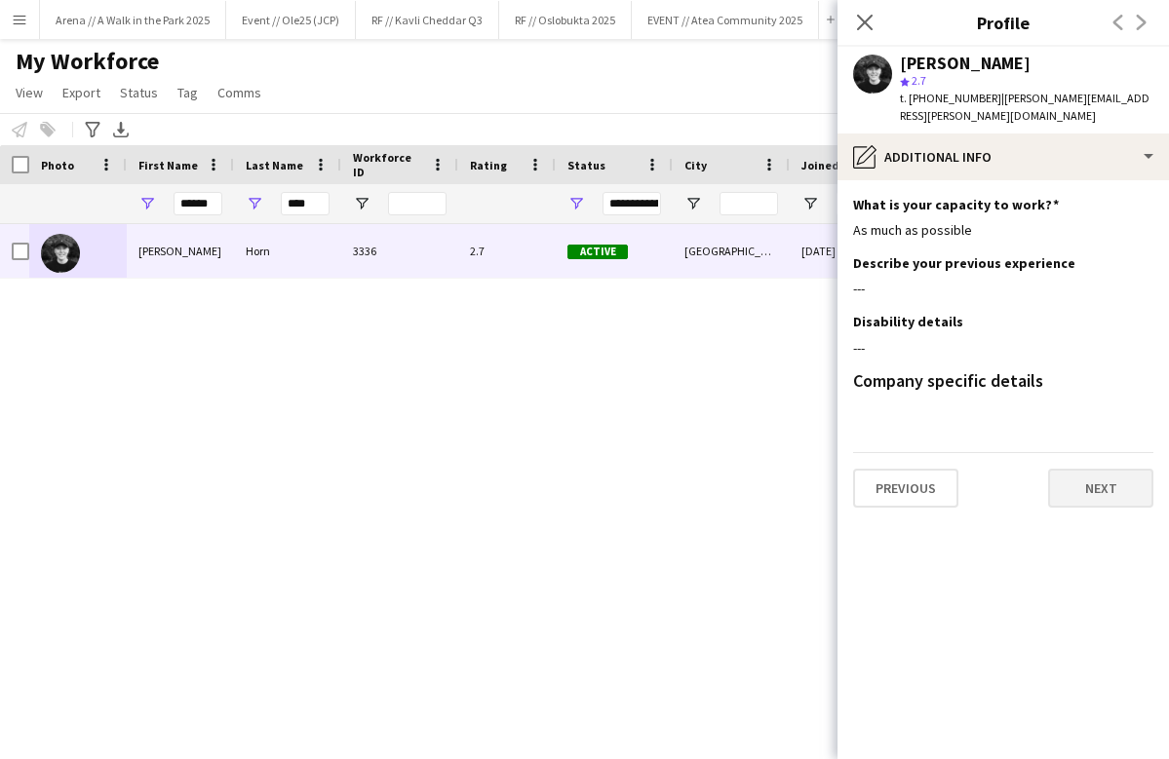
click at [1085, 469] on button "Next" at bounding box center [1100, 488] width 105 height 39
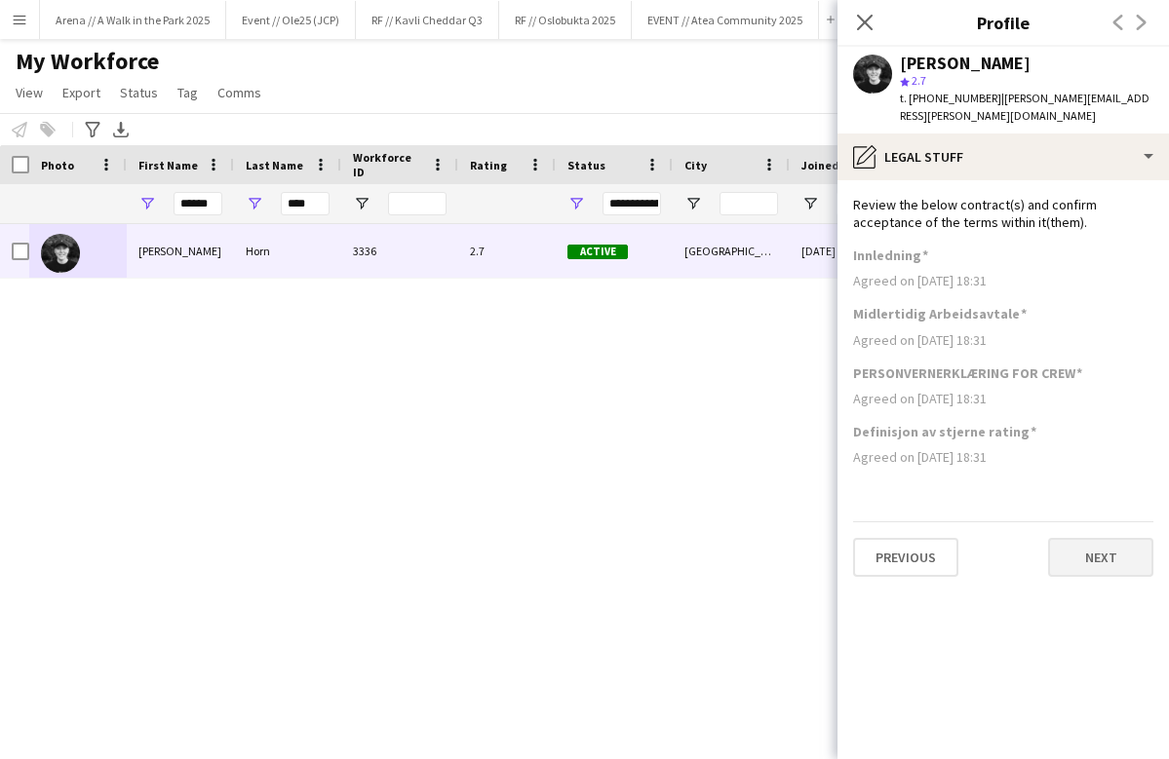
click at [1094, 546] on button "Next" at bounding box center [1100, 557] width 105 height 39
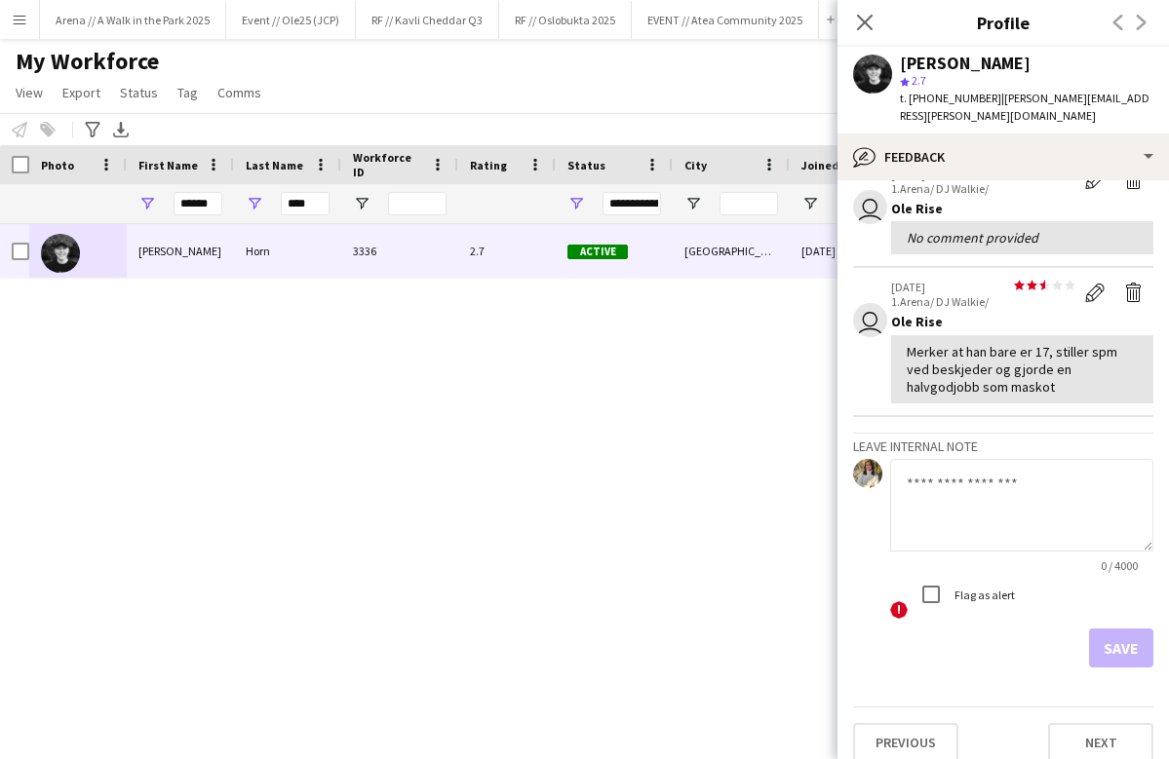
scroll to position [395, 0]
click at [1109, 725] on button "Next" at bounding box center [1100, 744] width 105 height 39
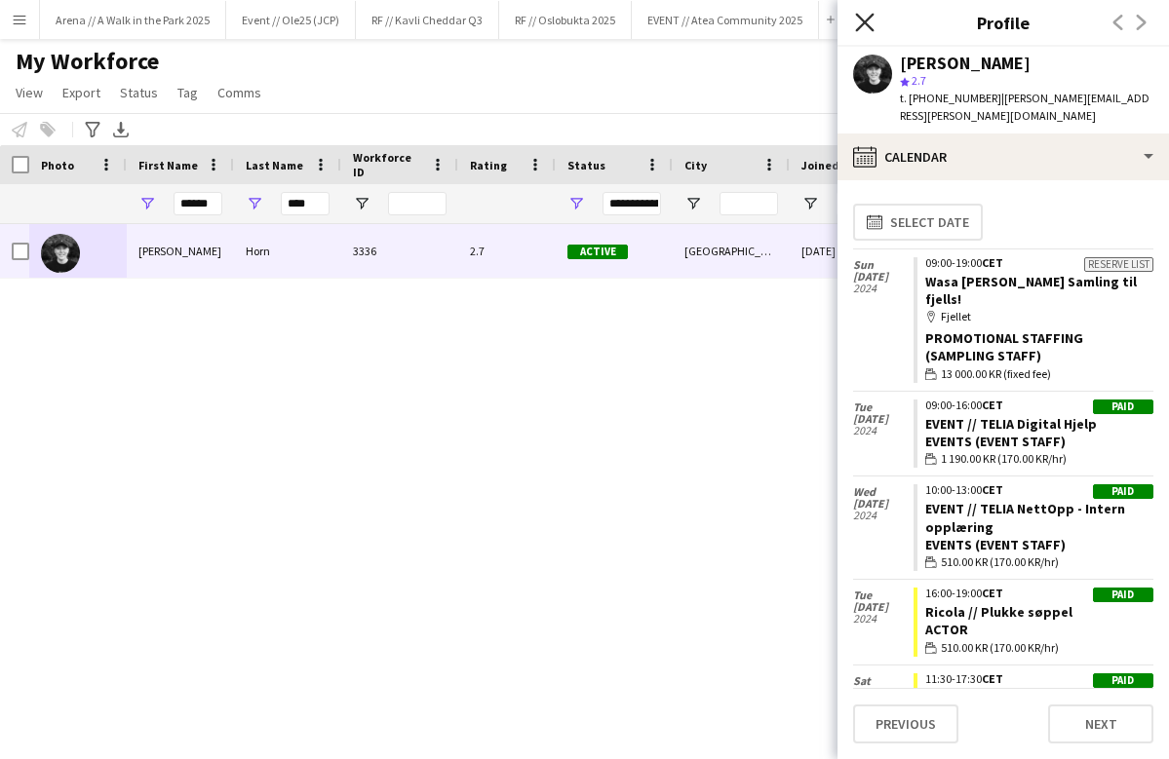
scroll to position [0, 0]
click at [873, 16] on icon at bounding box center [864, 22] width 19 height 19
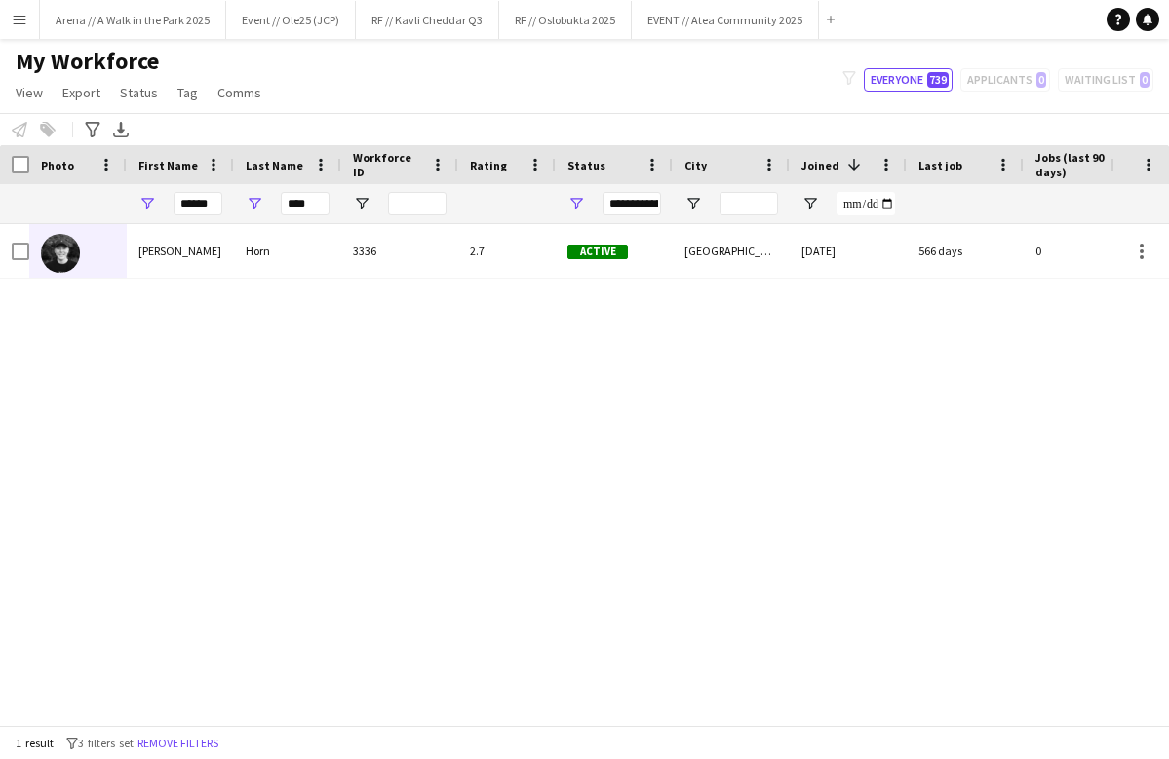
click at [533, 461] on div "[PERSON_NAME] 3336 2.7 Active [GEOGRAPHIC_DATA] [DATE] 566 days 0 [PERSON_NAME]…" at bounding box center [555, 474] width 1110 height 501
click at [312, 208] on input "****" at bounding box center [305, 203] width 49 height 23
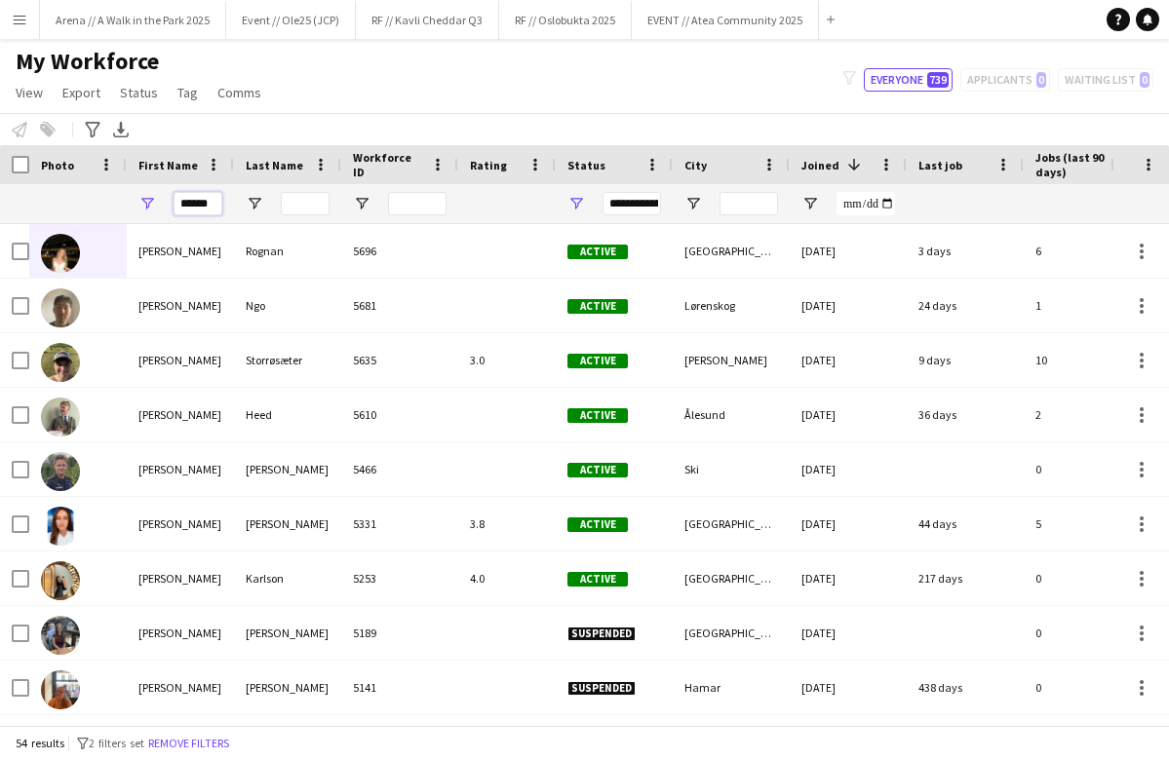
click at [196, 207] on input "******" at bounding box center [198, 203] width 49 height 23
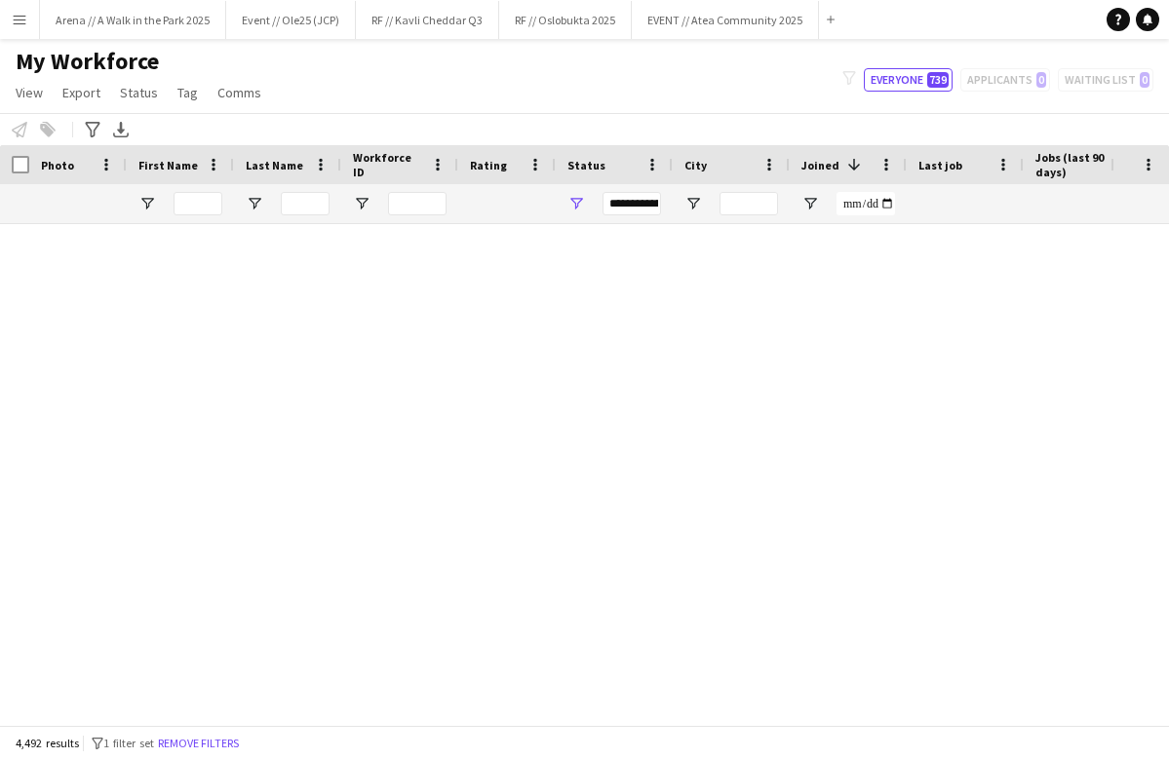
click at [435, 77] on div "My Workforce View Views Default view New view Update view Delete view Edit name…" at bounding box center [584, 80] width 1169 height 66
